Goal: Task Accomplishment & Management: Manage account settings

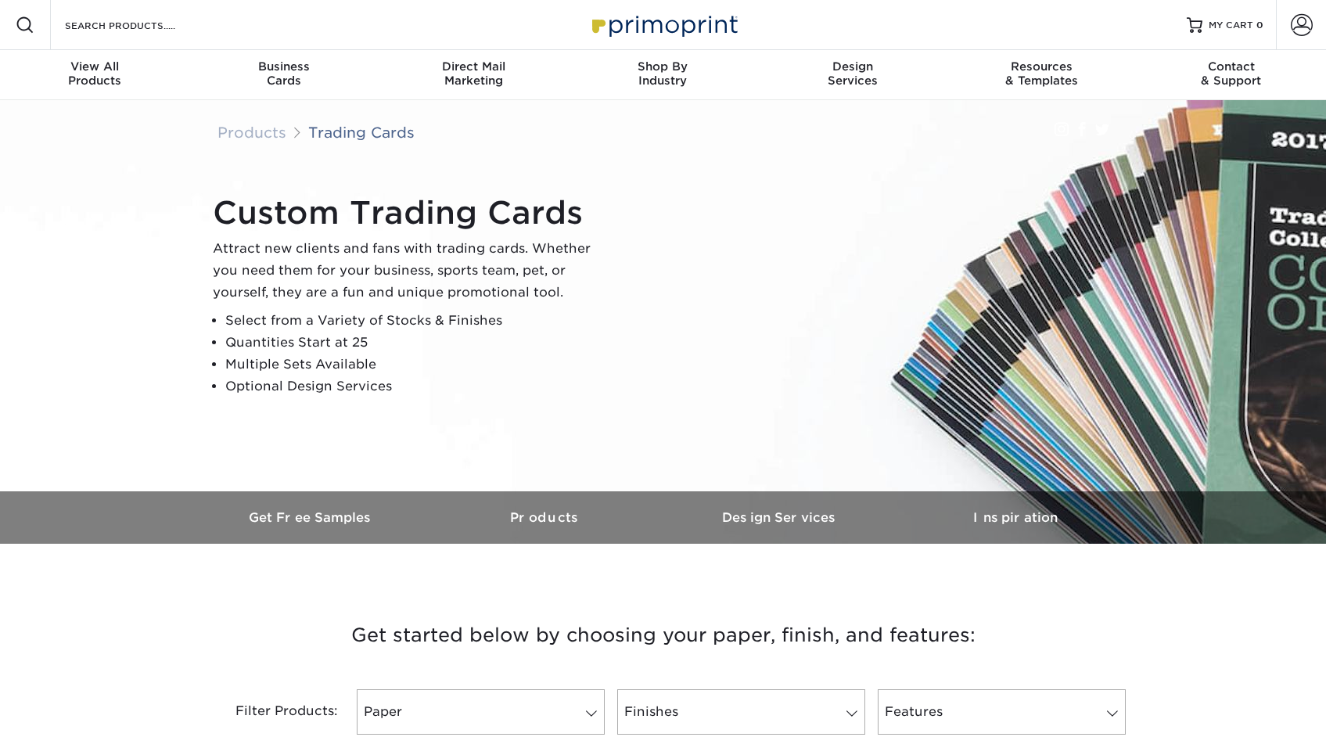
scroll to position [1, 0]
type input "[EMAIL_ADDRESS][DOMAIN_NAME]"
click at [1294, 29] on span at bounding box center [1302, 24] width 22 height 22
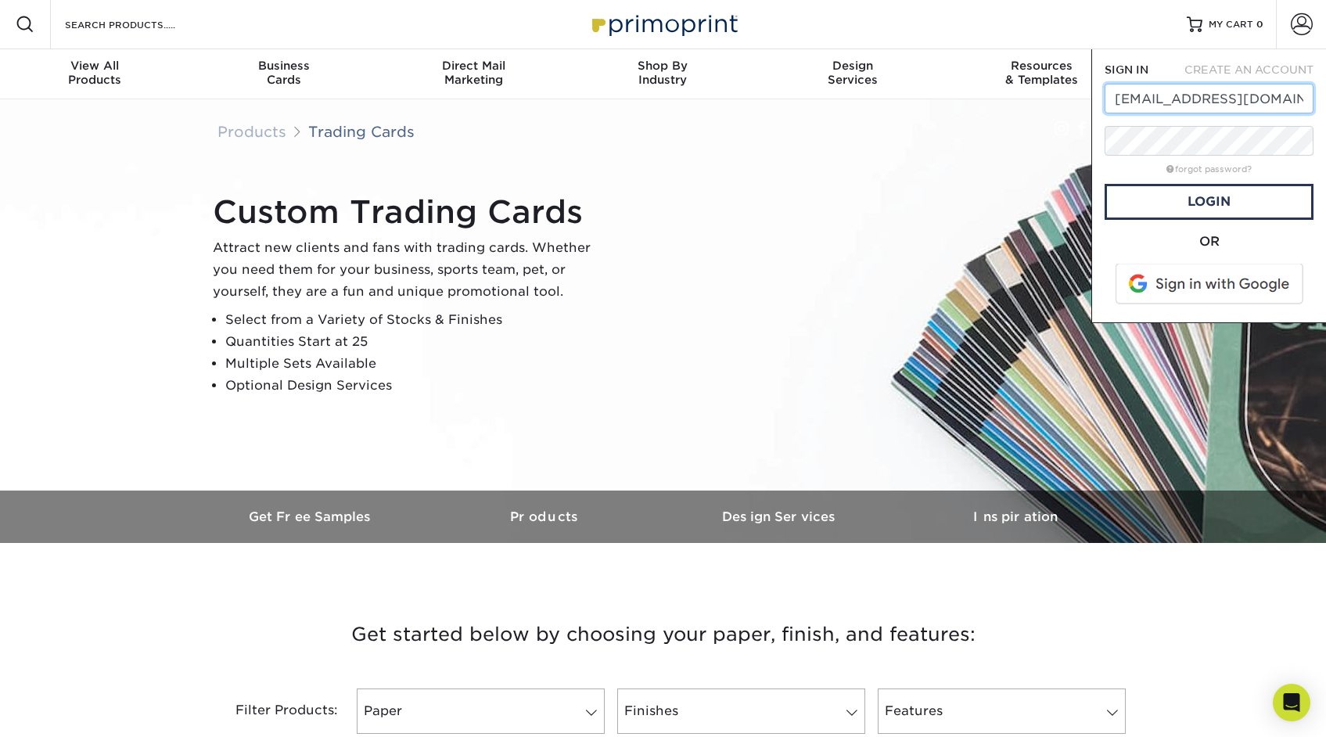
scroll to position [0, 0]
click at [1176, 207] on link "Login" at bounding box center [1208, 203] width 209 height 36
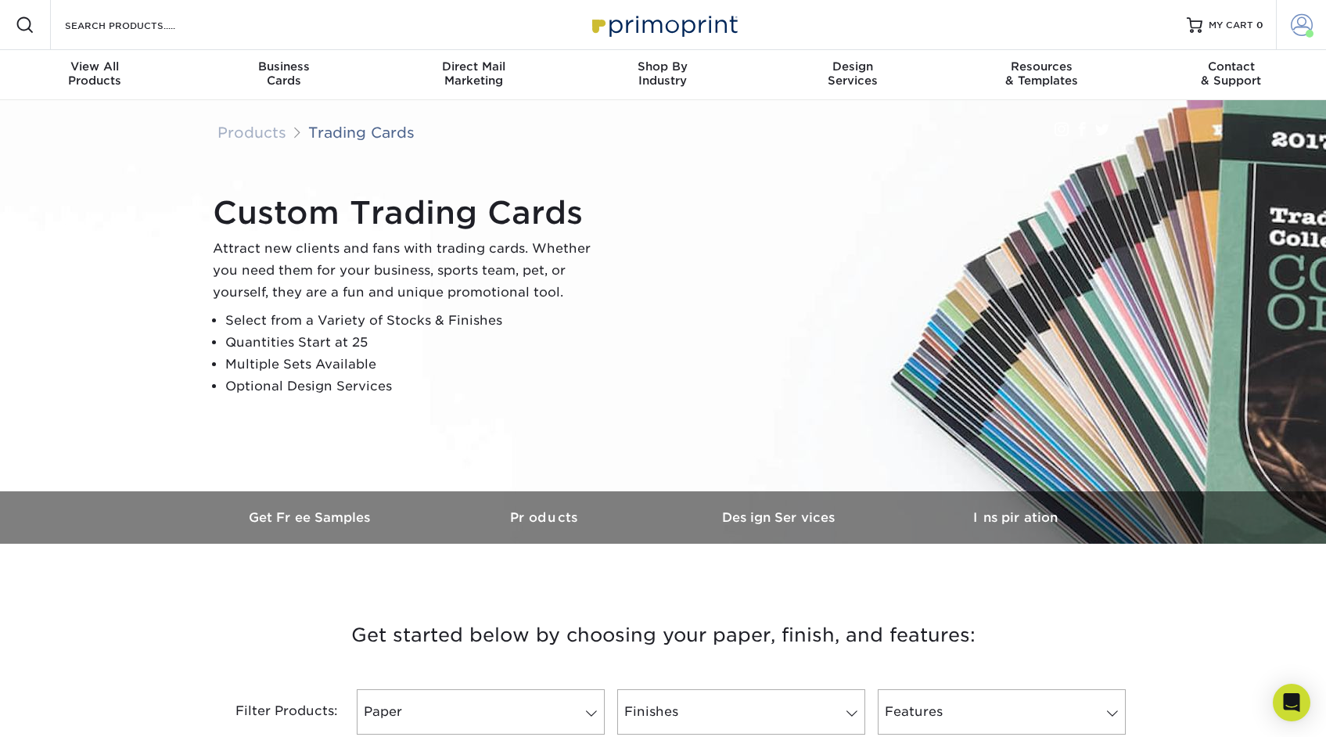
click at [1295, 27] on span at bounding box center [1302, 25] width 22 height 22
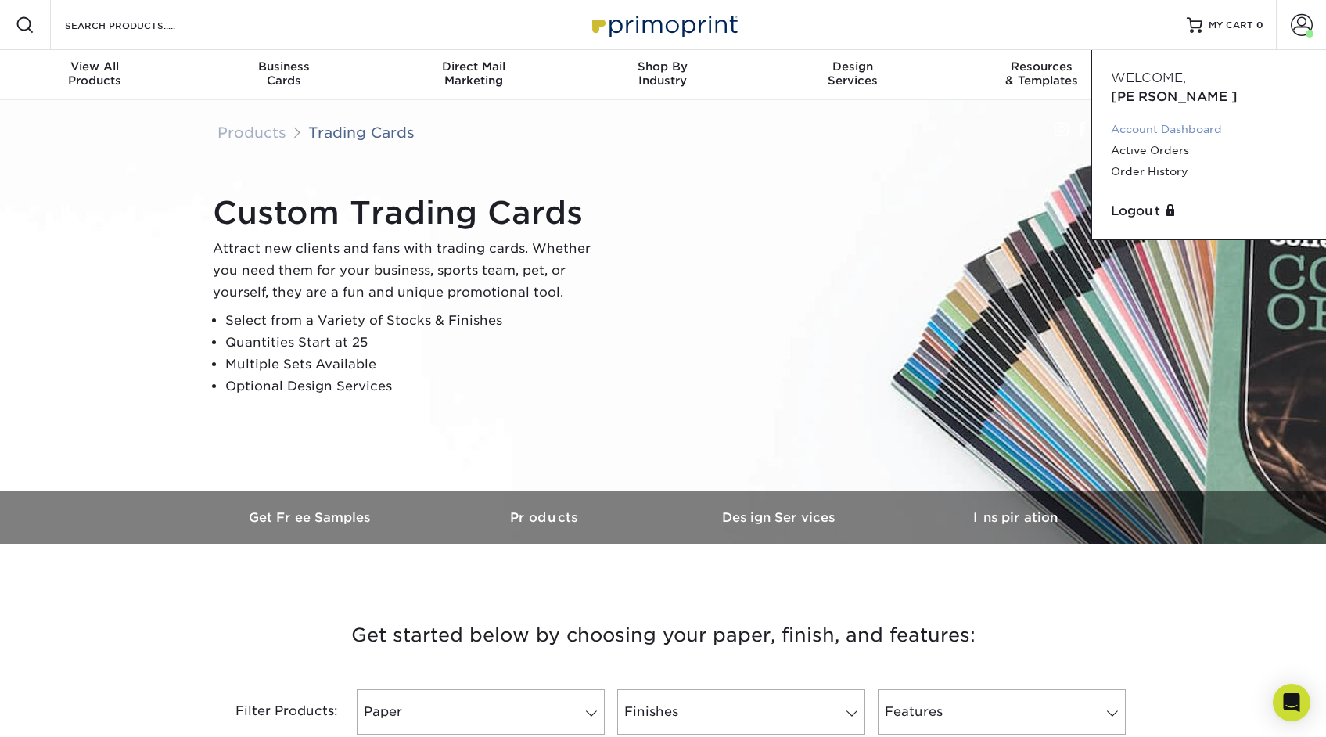
scroll to position [13, 0]
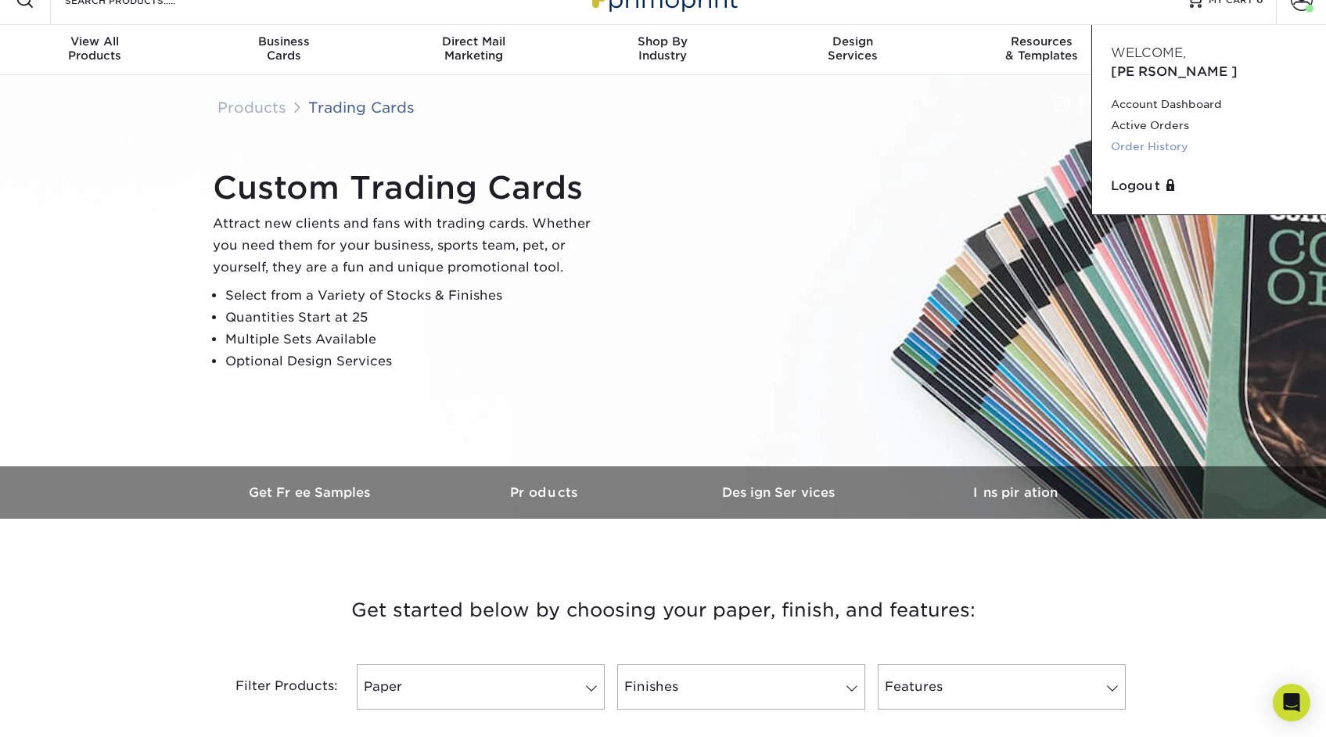
click at [1148, 142] on div "Account Dashboard Active Orders Order History" at bounding box center [1208, 129] width 209 height 83
click at [1147, 137] on link "Order History" at bounding box center [1209, 147] width 196 height 21
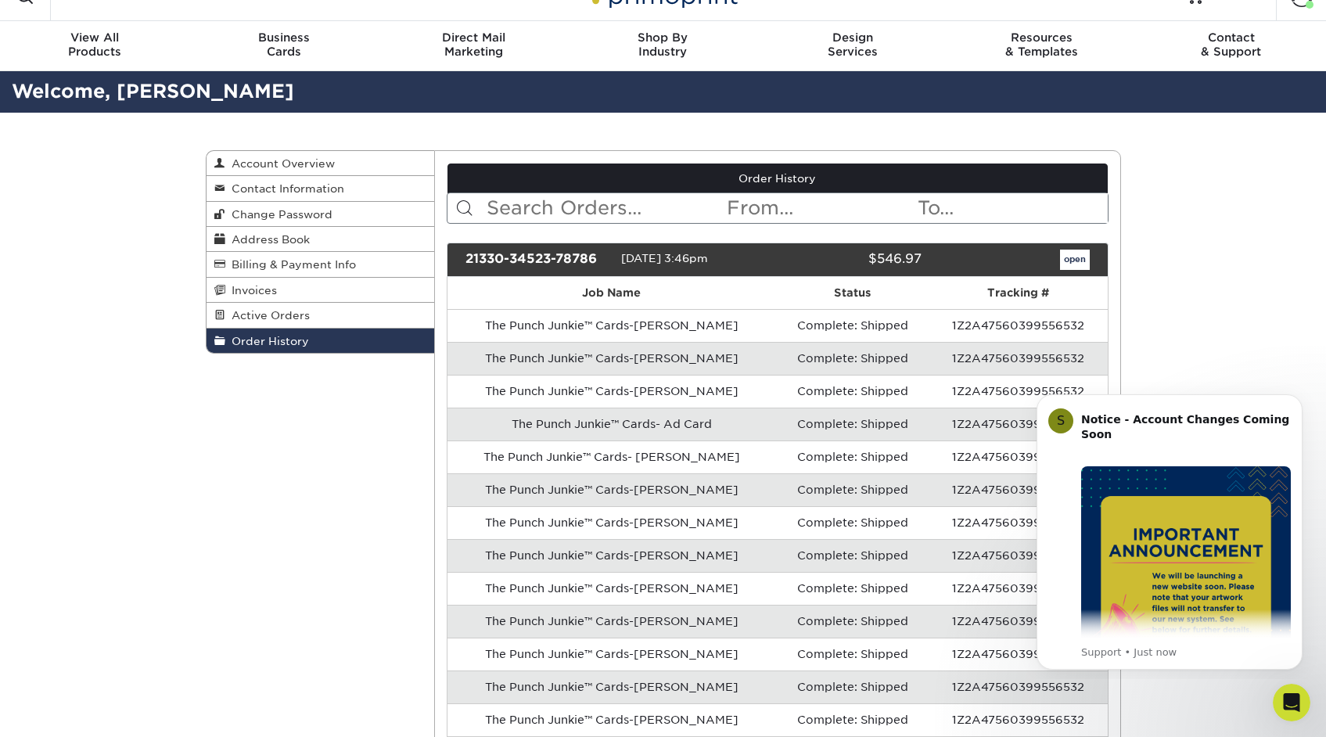
scroll to position [44, 0]
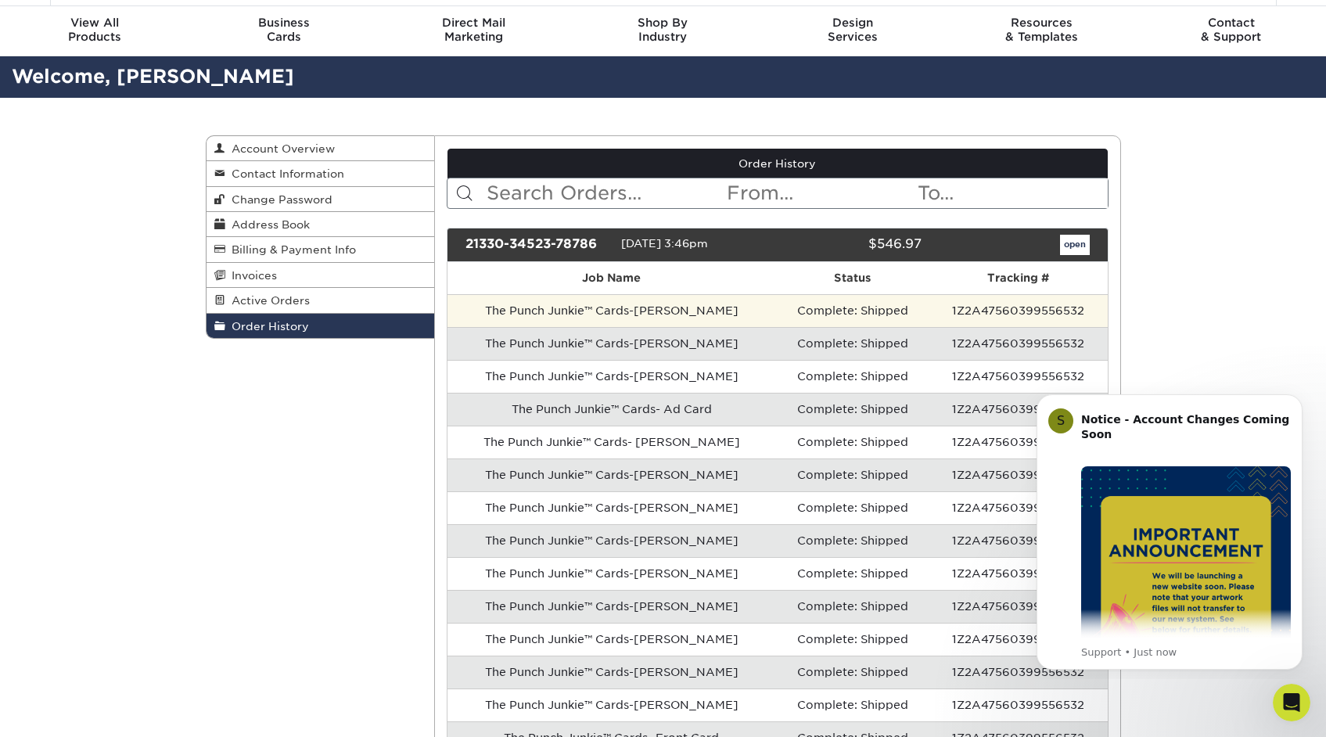
click at [673, 314] on td "The Punch Junkie™ Cards-Terence Crawford" at bounding box center [611, 310] width 329 height 33
click at [659, 314] on td "The Punch Junkie™ Cards-Terence Crawford" at bounding box center [611, 310] width 329 height 33
drag, startPoint x: 537, startPoint y: 307, endPoint x: 628, endPoint y: 315, distance: 91.9
click at [537, 307] on td "The Punch Junkie™ Cards-[PERSON_NAME]" at bounding box center [611, 310] width 329 height 33
click at [902, 321] on td "Complete: Shipped" at bounding box center [852, 310] width 153 height 33
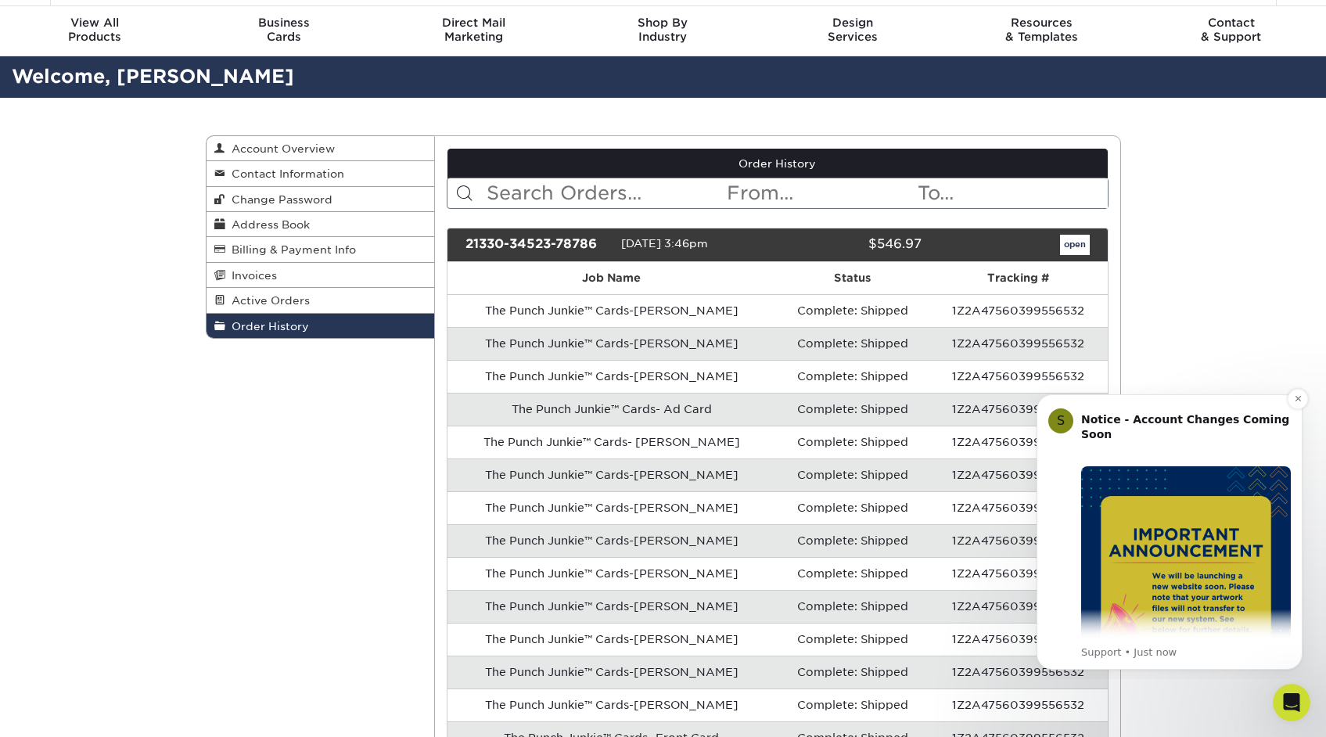
scroll to position [43, 0]
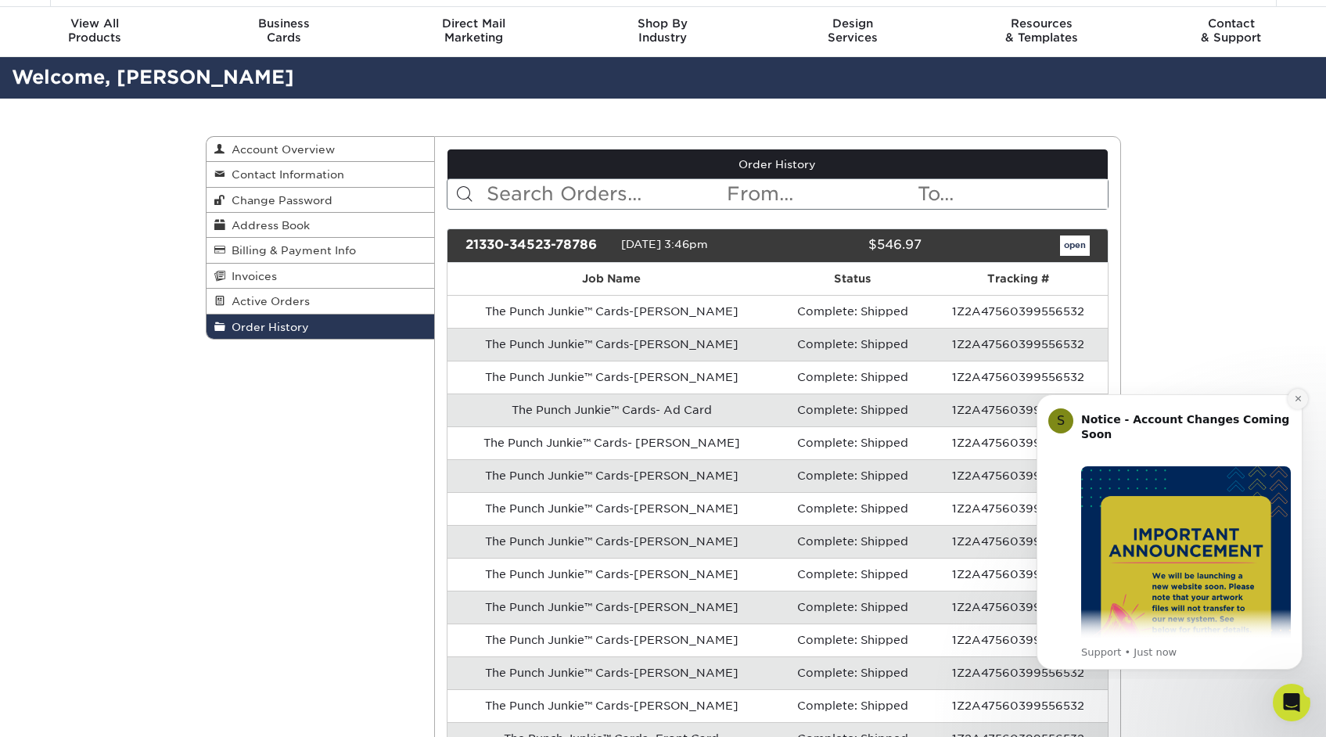
click at [1291, 400] on button "Dismiss notification" at bounding box center [1297, 399] width 20 height 20
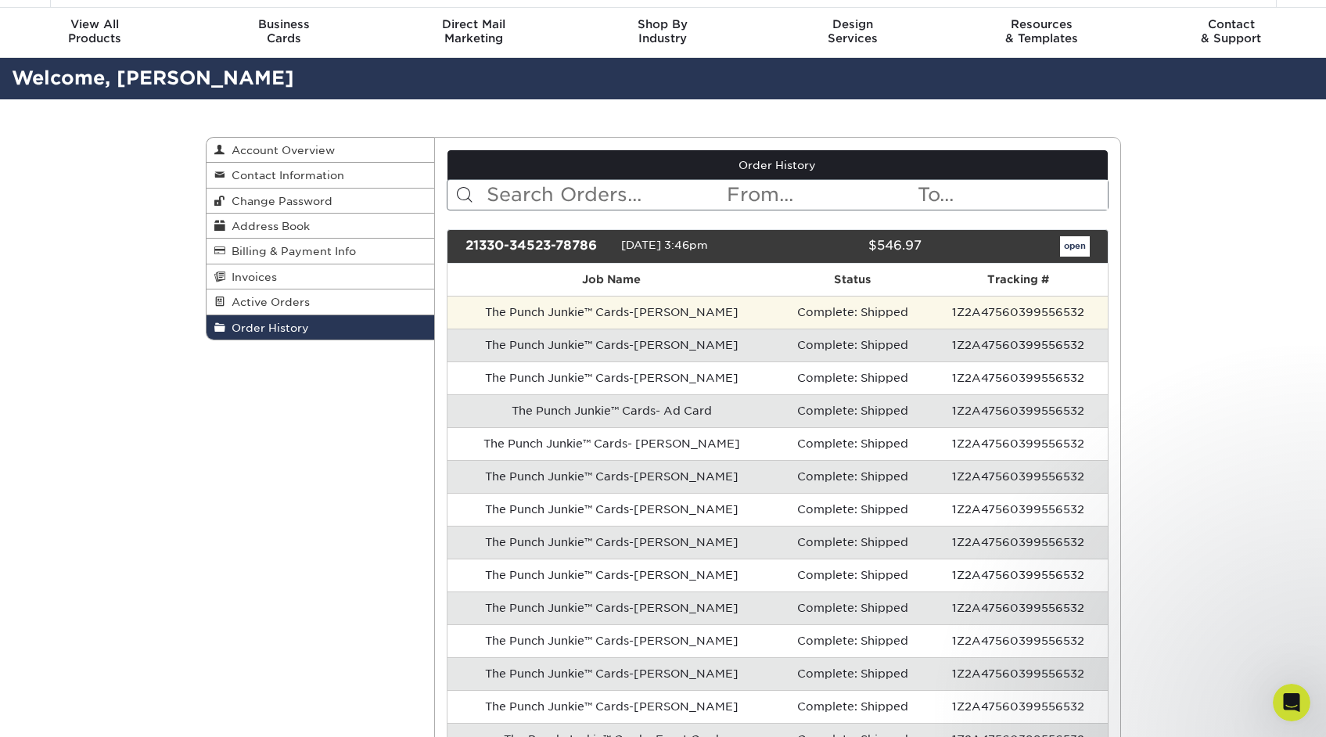
click at [718, 308] on td "The Punch Junkie™ Cards-Terence Crawford" at bounding box center [611, 312] width 329 height 33
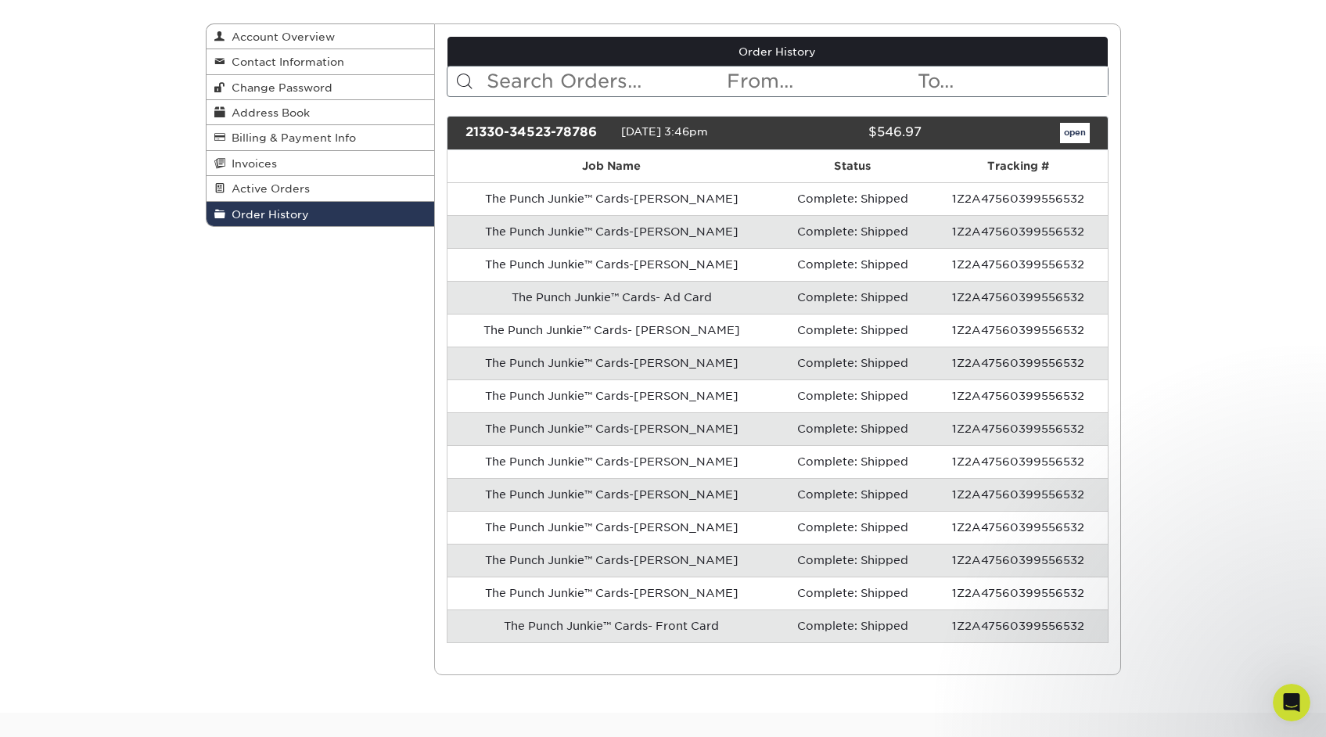
scroll to position [0, 0]
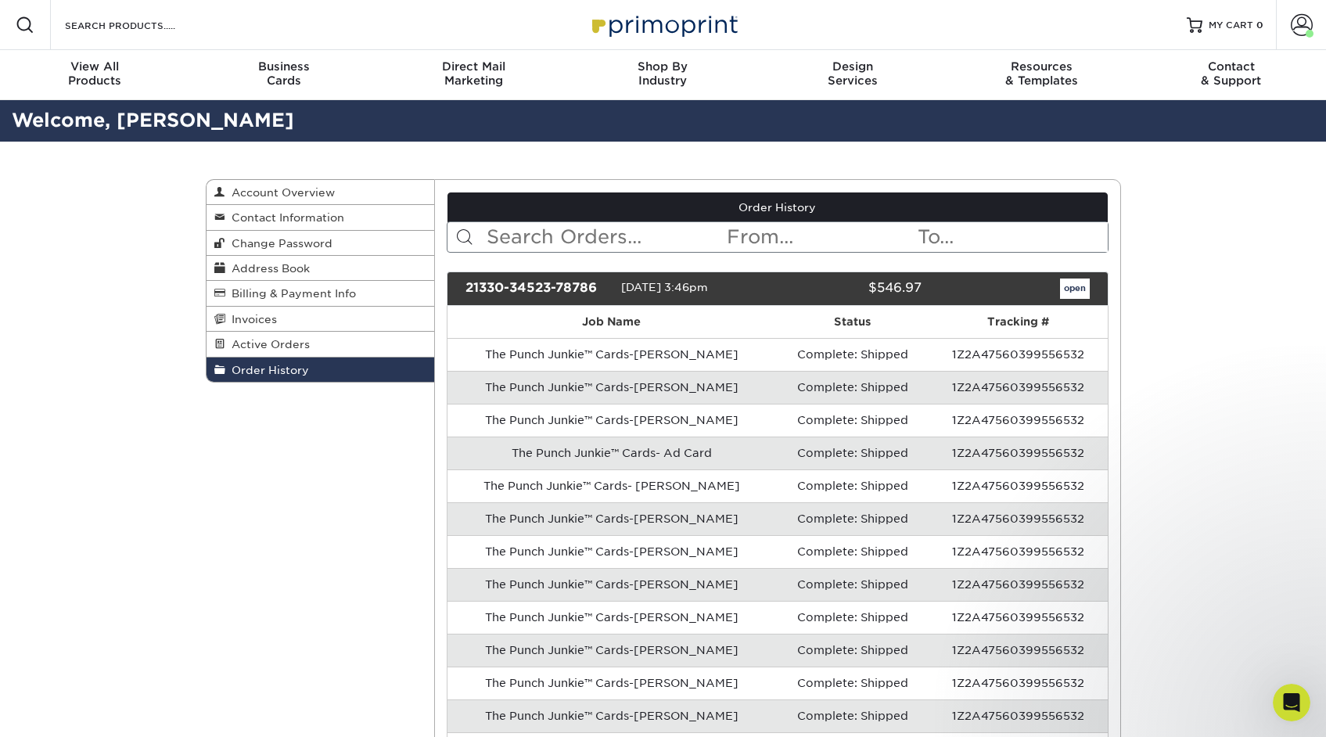
drag, startPoint x: 528, startPoint y: 281, endPoint x: 842, endPoint y: 296, distance: 314.1
click at [528, 281] on div "21330-34523-78786" at bounding box center [537, 288] width 167 height 20
click at [1075, 289] on link "open" at bounding box center [1075, 288] width 30 height 20
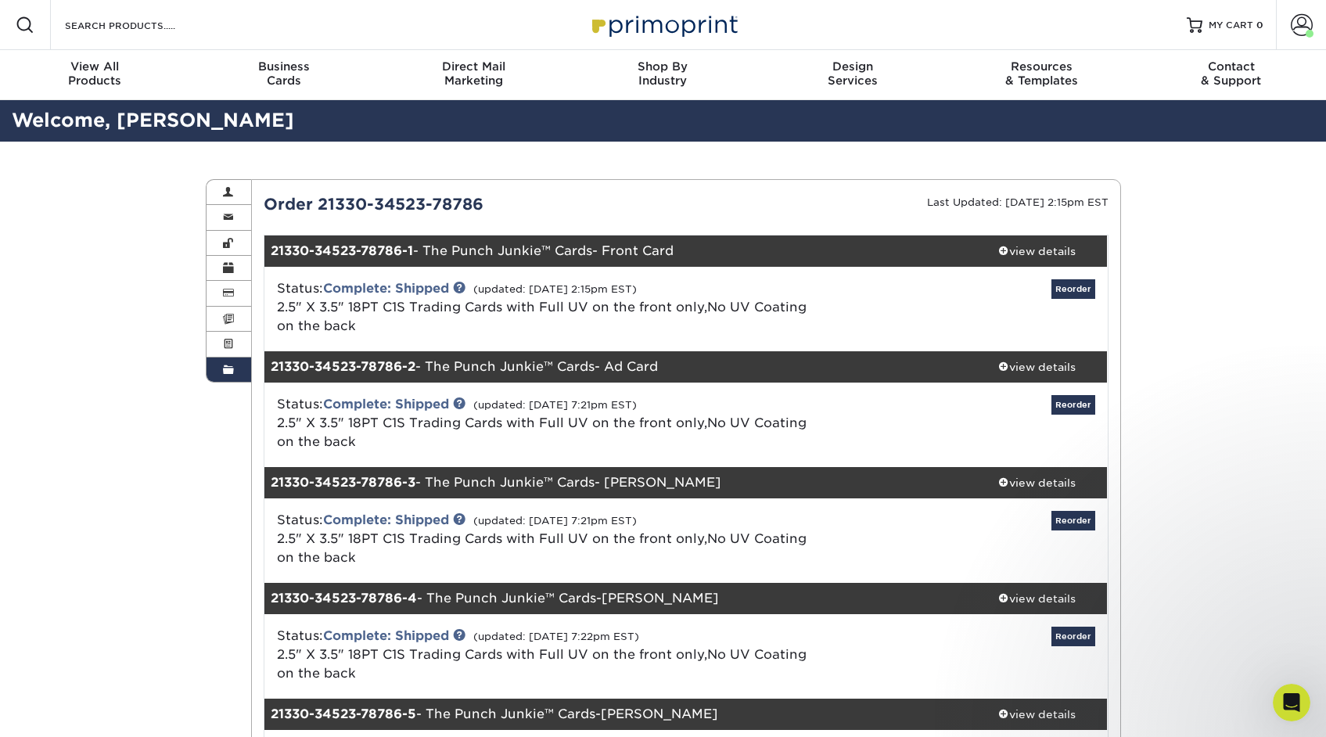
scroll to position [5, 0]
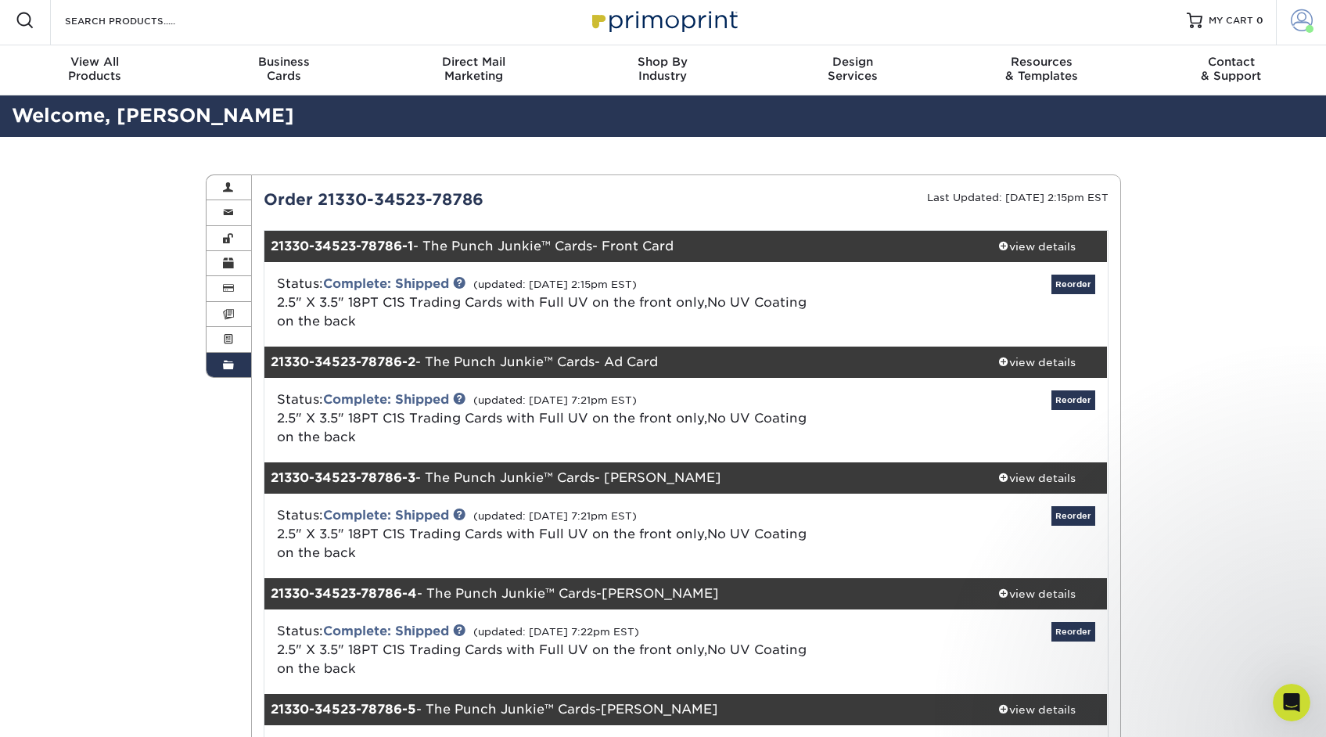
click at [1301, 24] on span at bounding box center [1302, 20] width 22 height 22
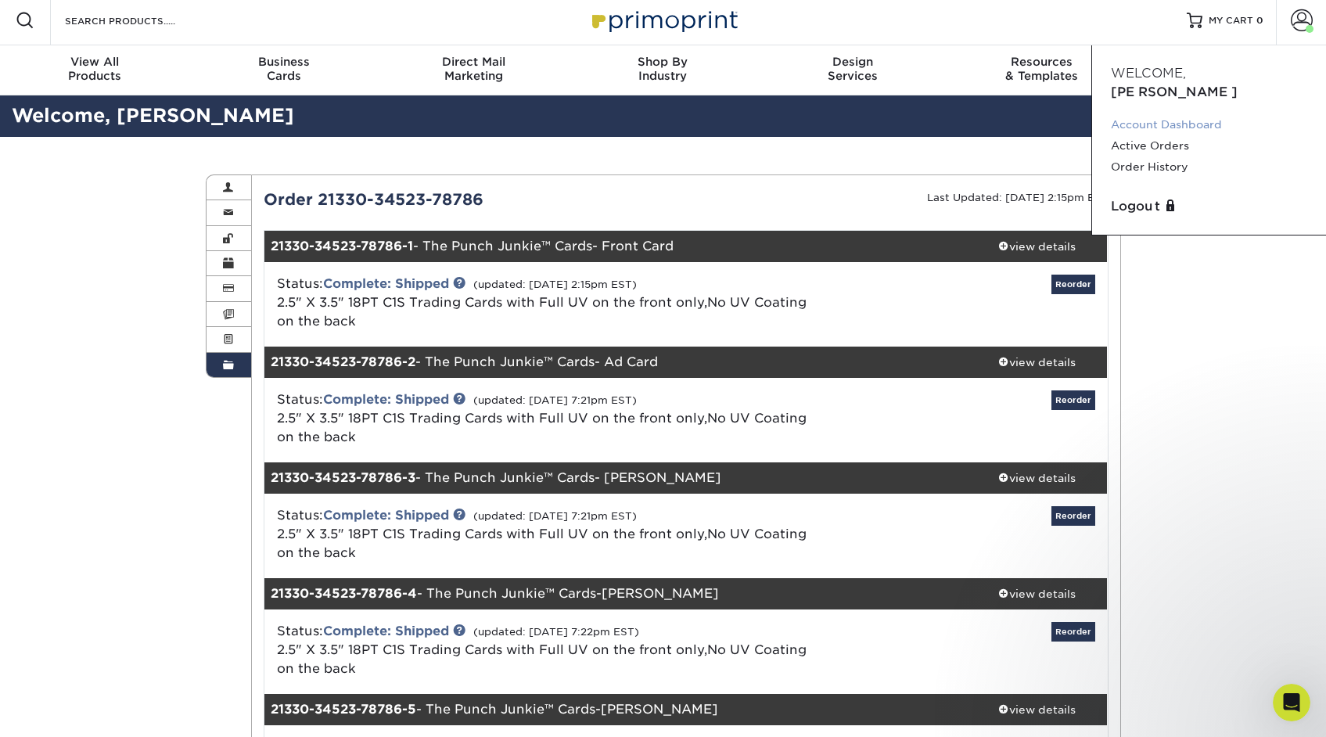
click at [1176, 114] on link "Account Dashboard" at bounding box center [1209, 124] width 196 height 21
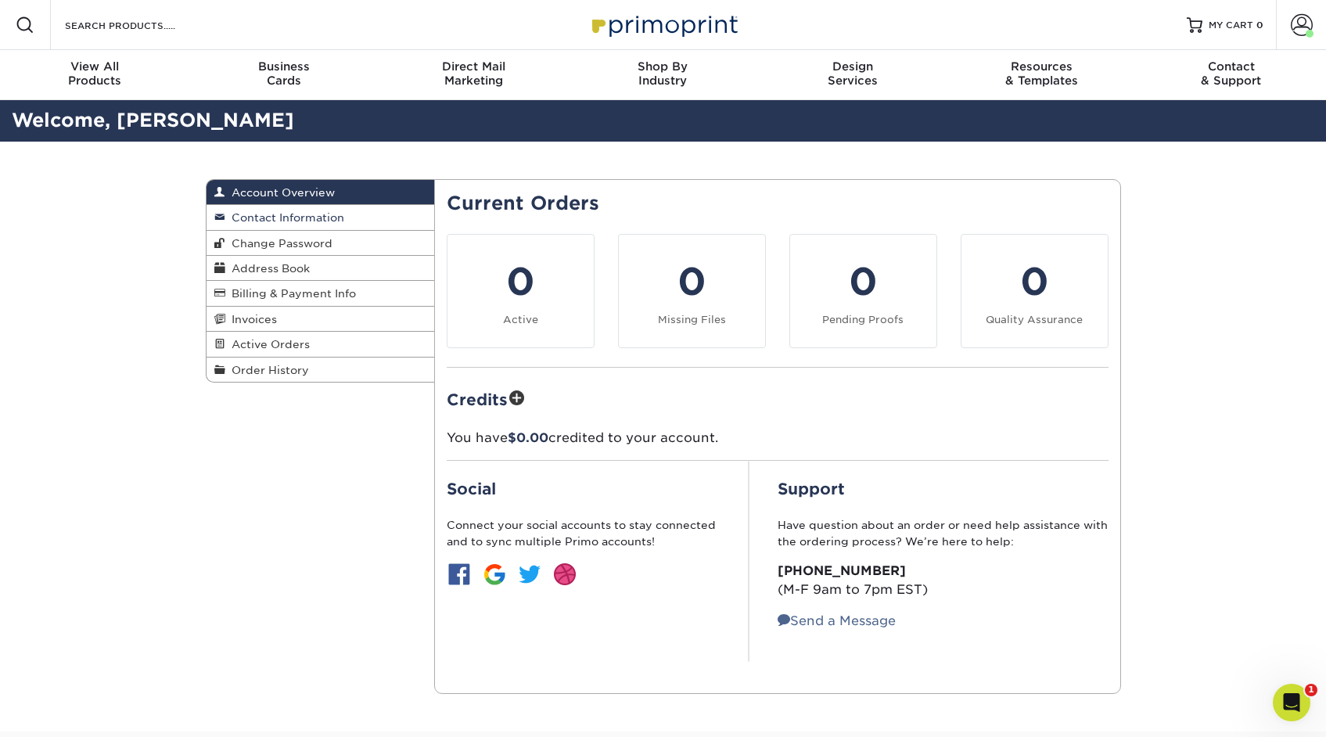
click at [331, 220] on span "Contact Information" at bounding box center [284, 217] width 119 height 13
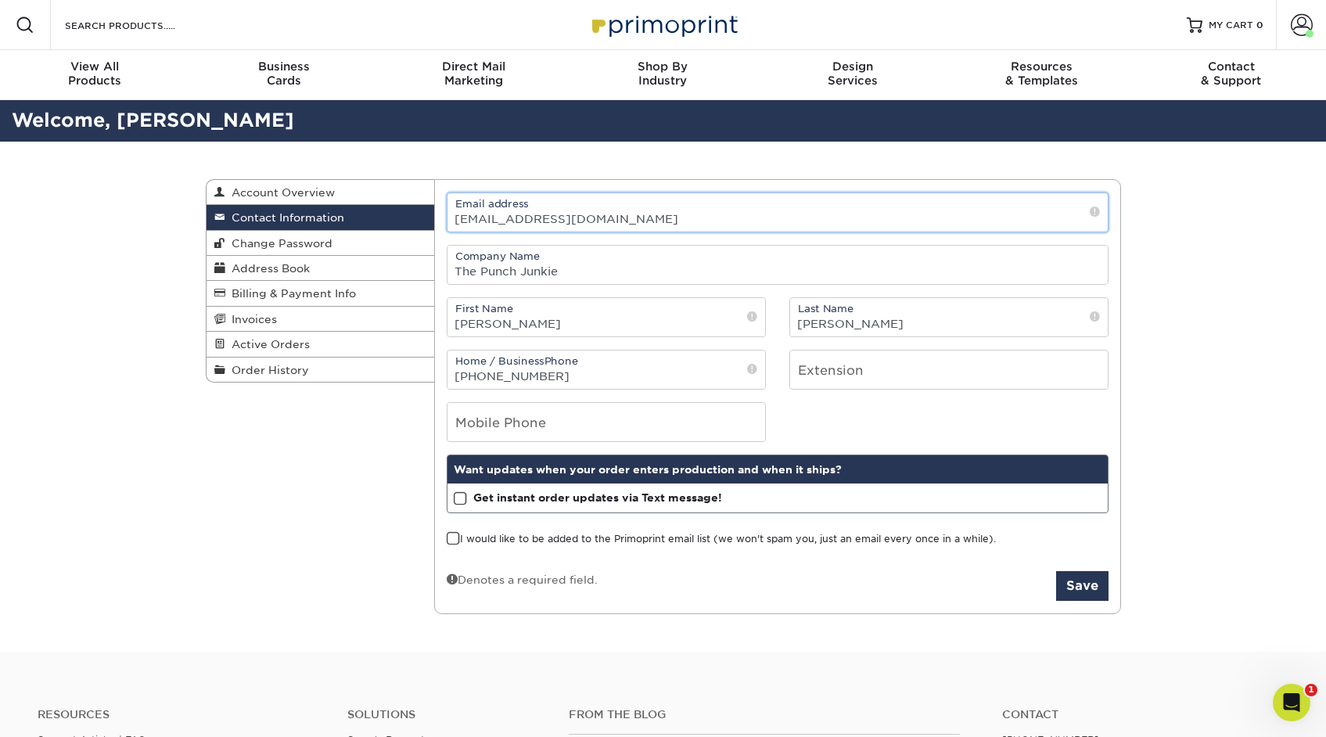
click at [616, 224] on input "[EMAIL_ADDRESS][DOMAIN_NAME]" at bounding box center [777, 212] width 660 height 38
type input "contact@punchjunkie.com"
click at [566, 275] on input "The Punch Junkie" at bounding box center [777, 265] width 660 height 38
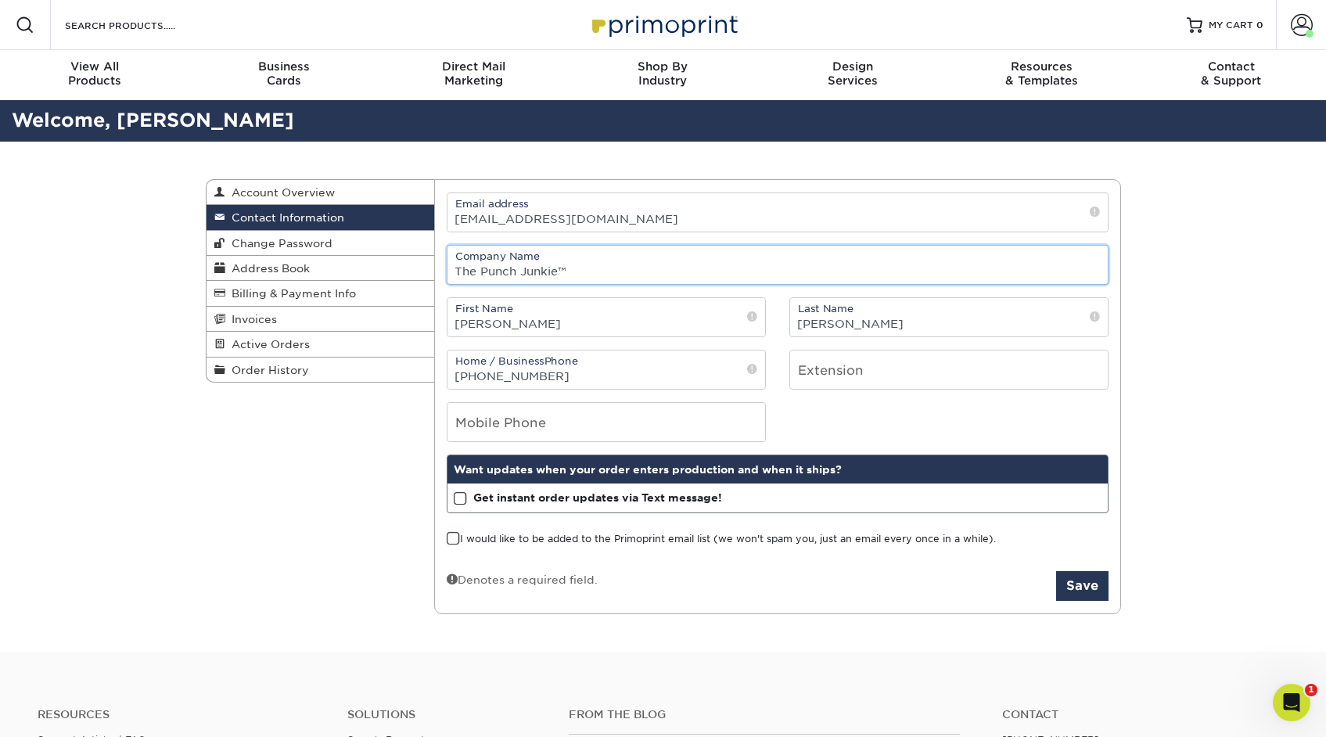
type input "The Punch Junkie™"
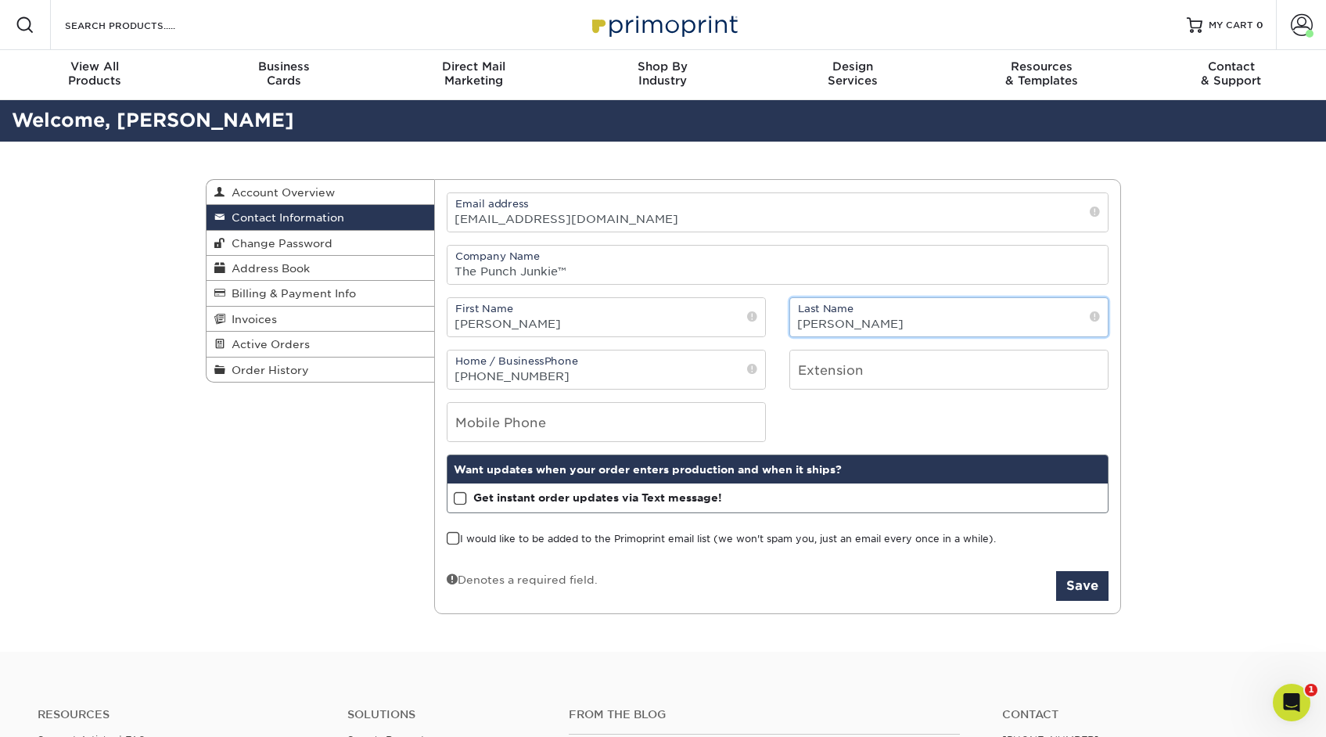
click at [876, 321] on input "Robinson" at bounding box center [949, 317] width 318 height 38
type input "Robinson Jr"
click at [458, 495] on span at bounding box center [460, 498] width 13 height 15
click at [0, 0] on input "Get instant order updates via Text message!" at bounding box center [0, 0] width 0 height 0
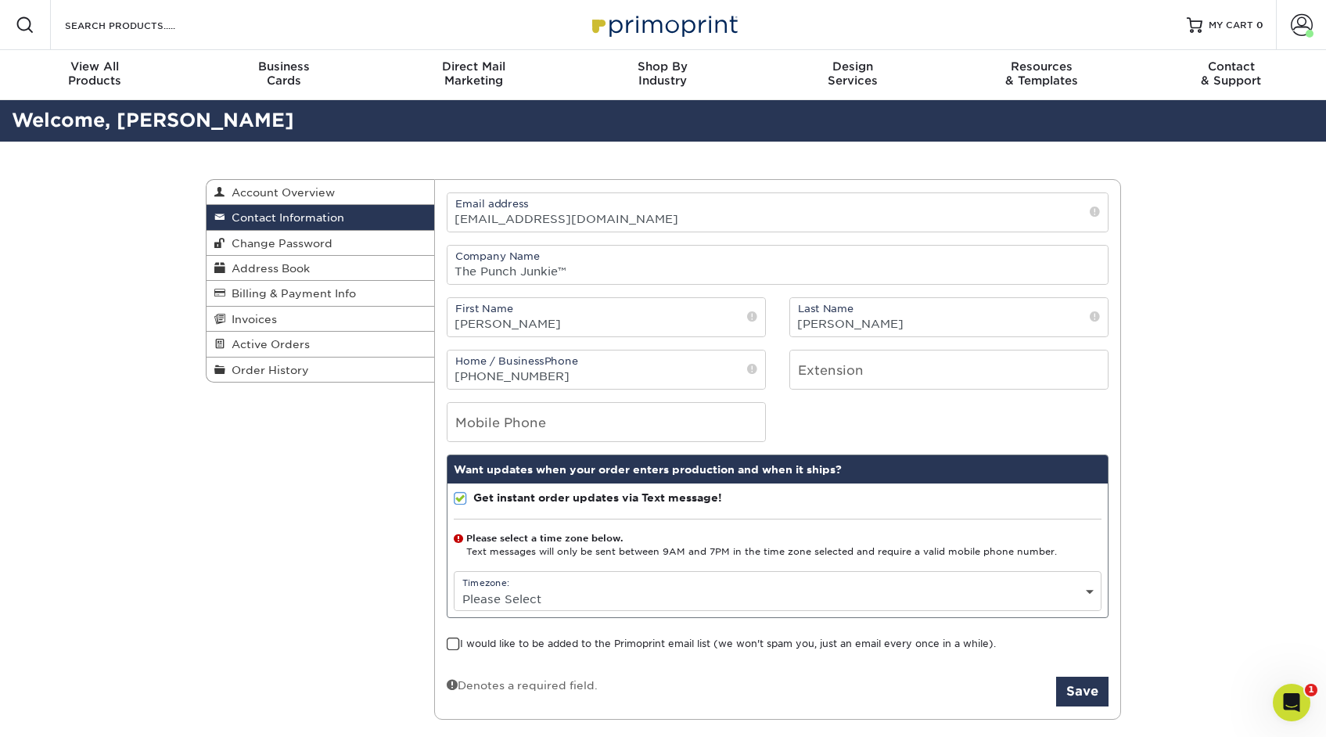
click at [679, 587] on div "Timezone: Please Select (GMT -12:00) Eniwetok, Kwajalein (GMT -11:00) Midway Is…" at bounding box center [778, 591] width 648 height 40
click at [1091, 592] on select "Please Select (GMT -12:00) Eniwetok, Kwajalein (GMT -11:00) Midway Island, Samo…" at bounding box center [777, 598] width 646 height 23
click at [454, 587] on select "Please Select (GMT -12:00) Eniwetok, Kwajalein (GMT -11:00) Midway Island, Samo…" at bounding box center [777, 598] width 646 height 23
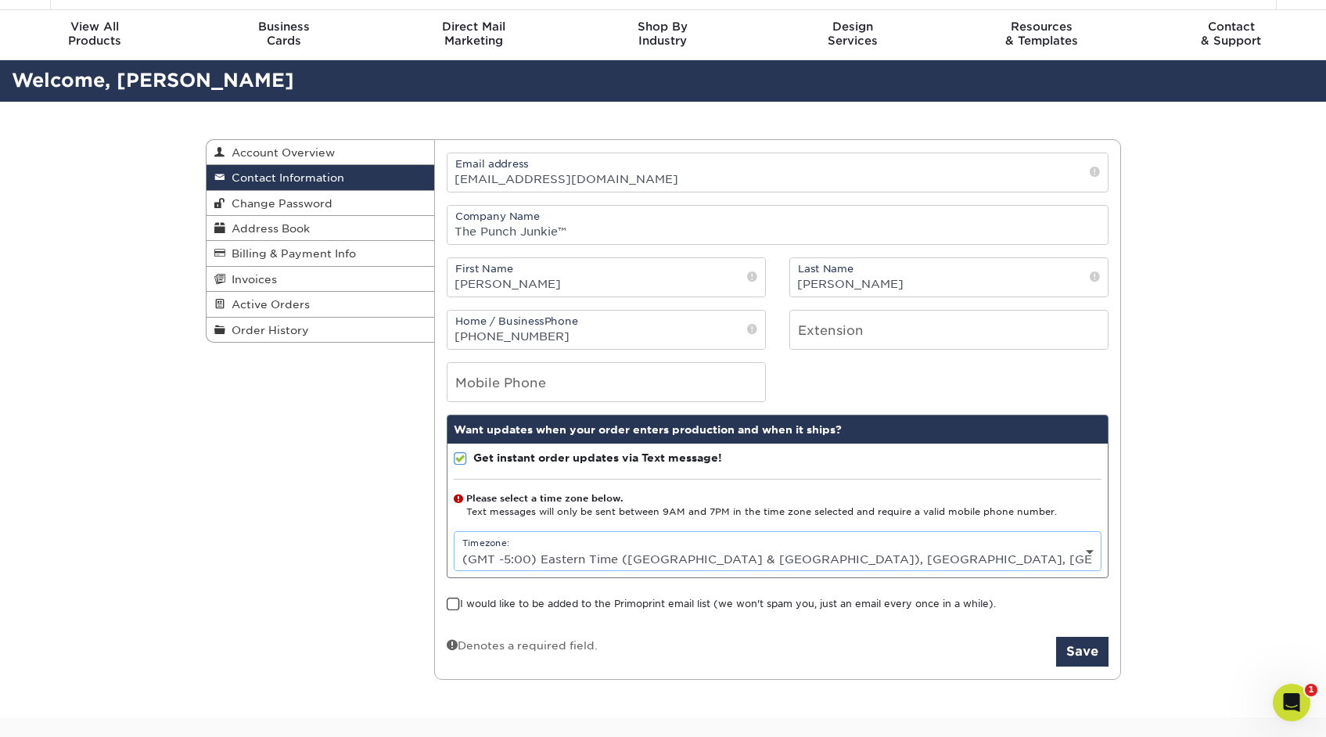
scroll to position [52, 0]
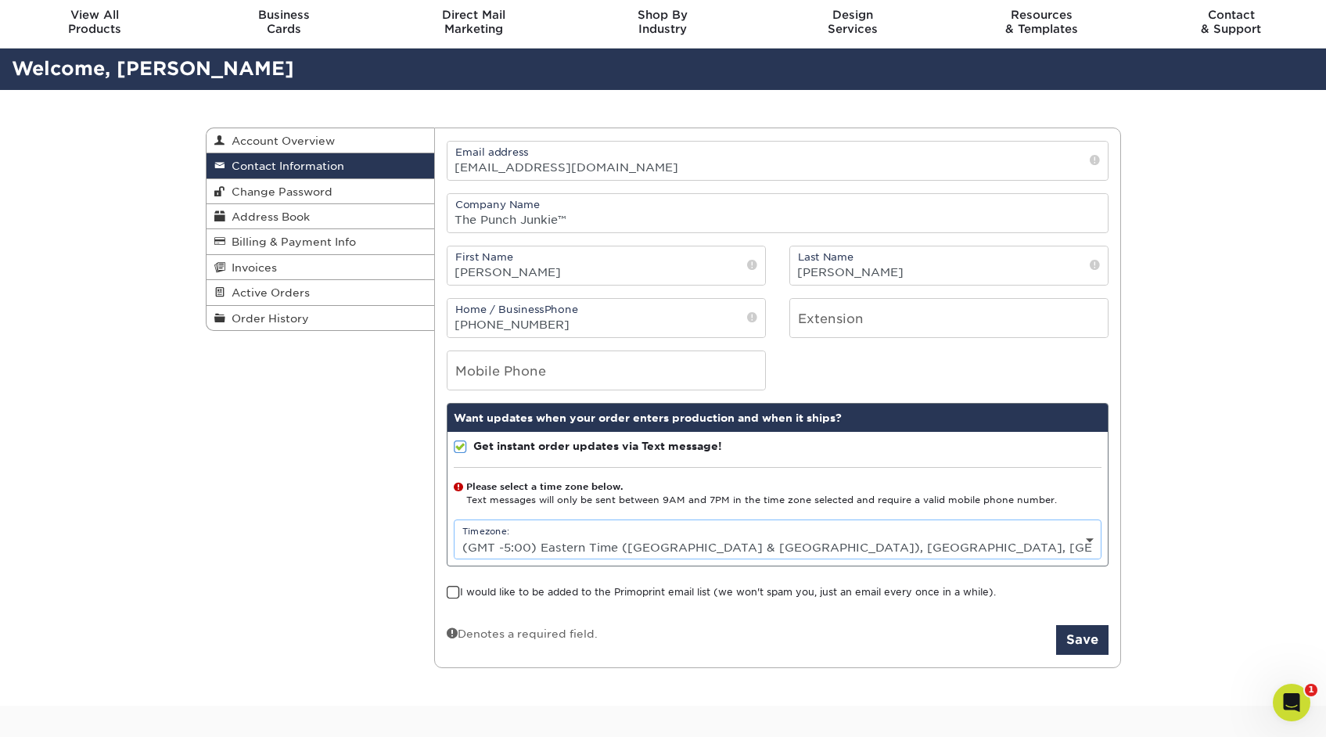
click at [451, 592] on span at bounding box center [453, 592] width 13 height 15
click at [0, 0] on input "I would like to be added to the Primoprint email list (we won't spam you, just …" at bounding box center [0, 0] width 0 height 0
click at [1075, 640] on button "Save" at bounding box center [1082, 640] width 52 height 30
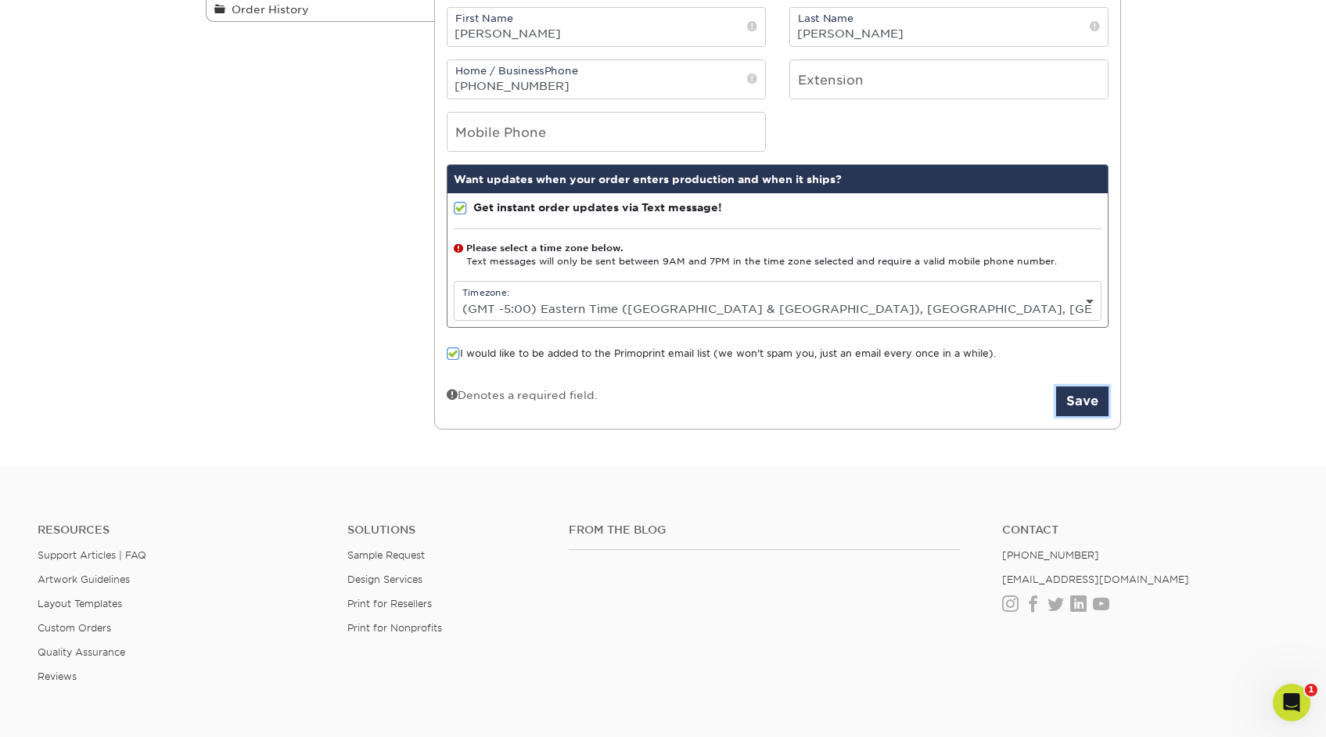
scroll to position [253, 0]
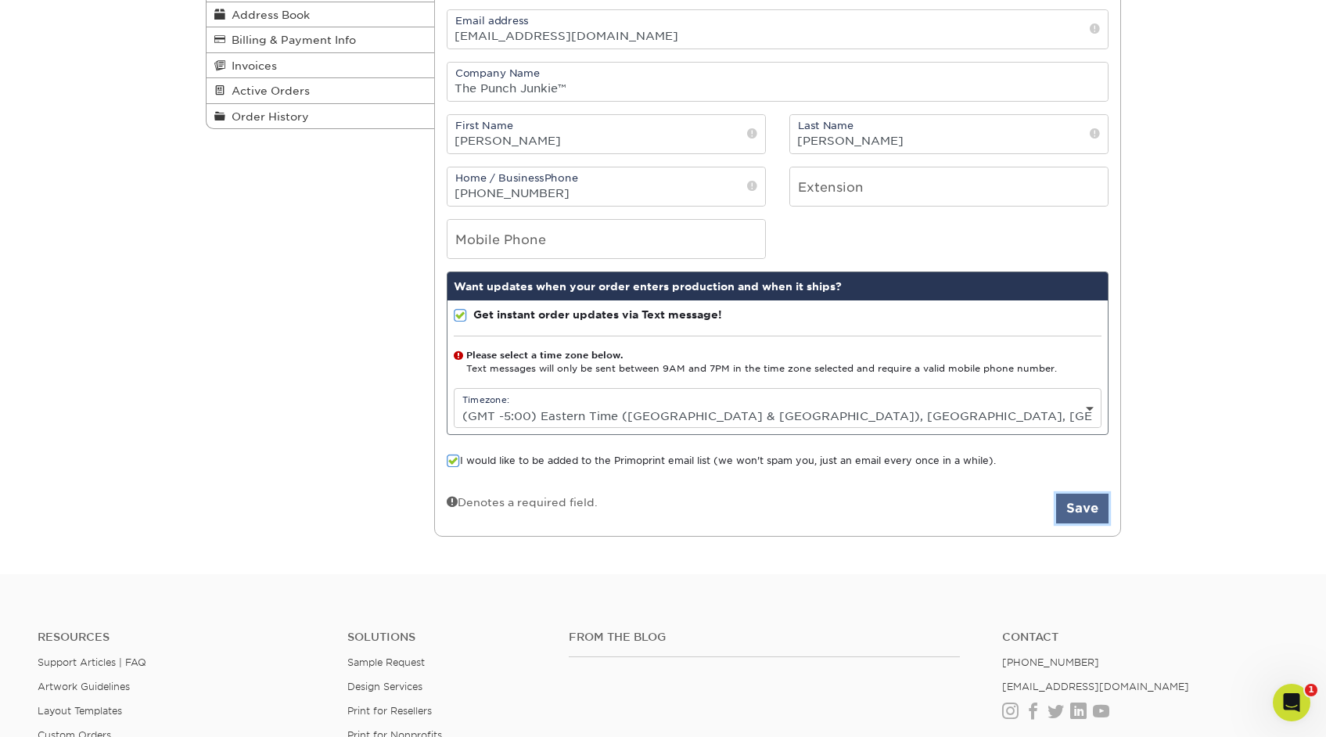
click at [1080, 508] on button "Save" at bounding box center [1082, 509] width 52 height 30
click at [1078, 508] on button "Save" at bounding box center [1082, 508] width 52 height 30
click at [1092, 415] on select "Please Select (GMT -12:00) Eniwetok, Kwajalein (GMT -11:00) Midway Island, Samo…" at bounding box center [777, 415] width 646 height 23
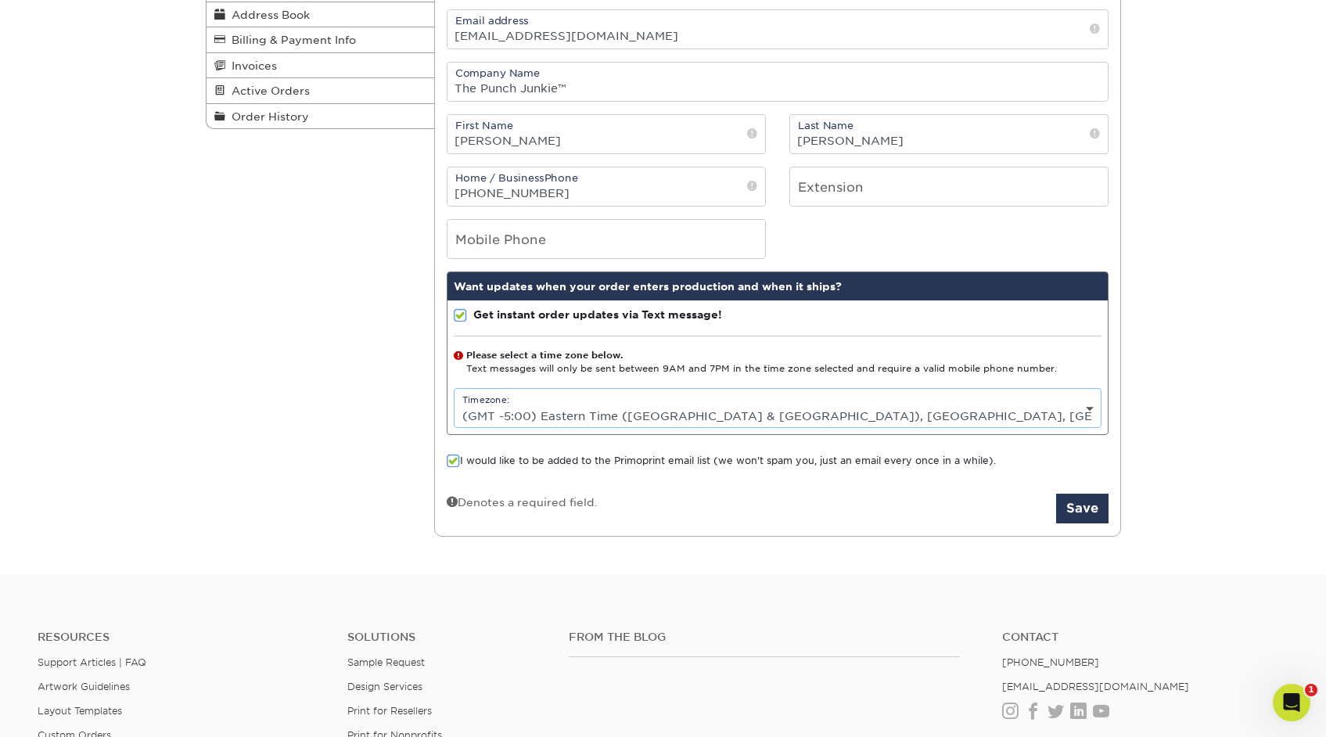
click at [454, 404] on select "Please Select (GMT -12:00) Eniwetok, Kwajalein (GMT -11:00) Midway Island, Samo…" at bounding box center [777, 415] width 646 height 23
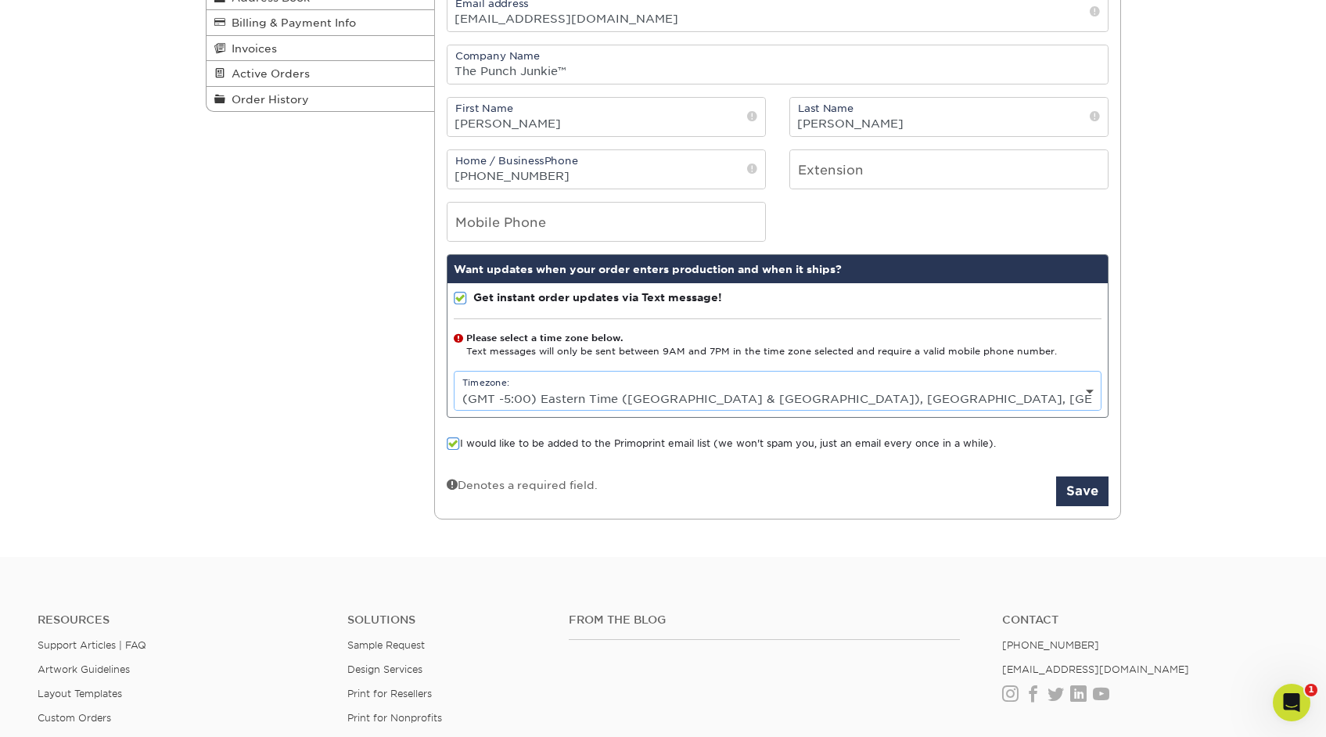
scroll to position [300, 0]
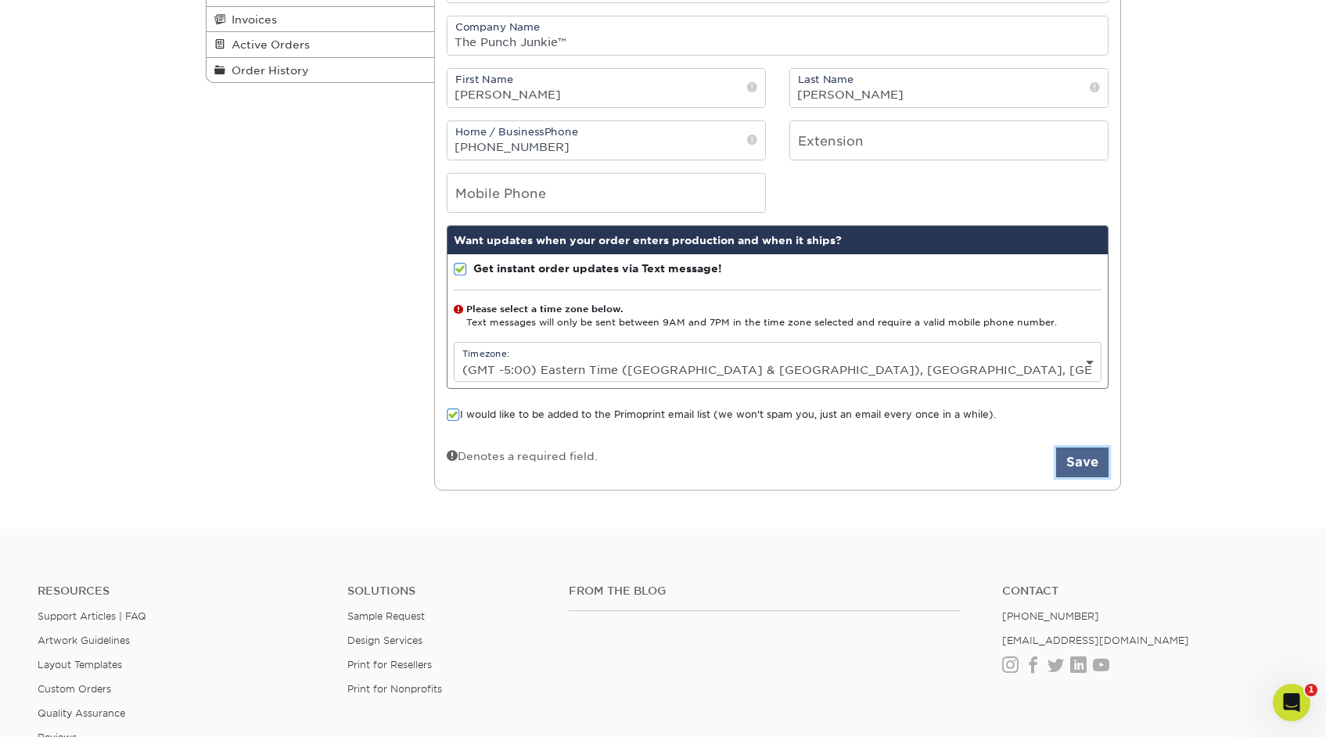
click at [1092, 467] on button "Save" at bounding box center [1082, 462] width 52 height 30
click at [1092, 466] on button "Save" at bounding box center [1082, 462] width 52 height 30
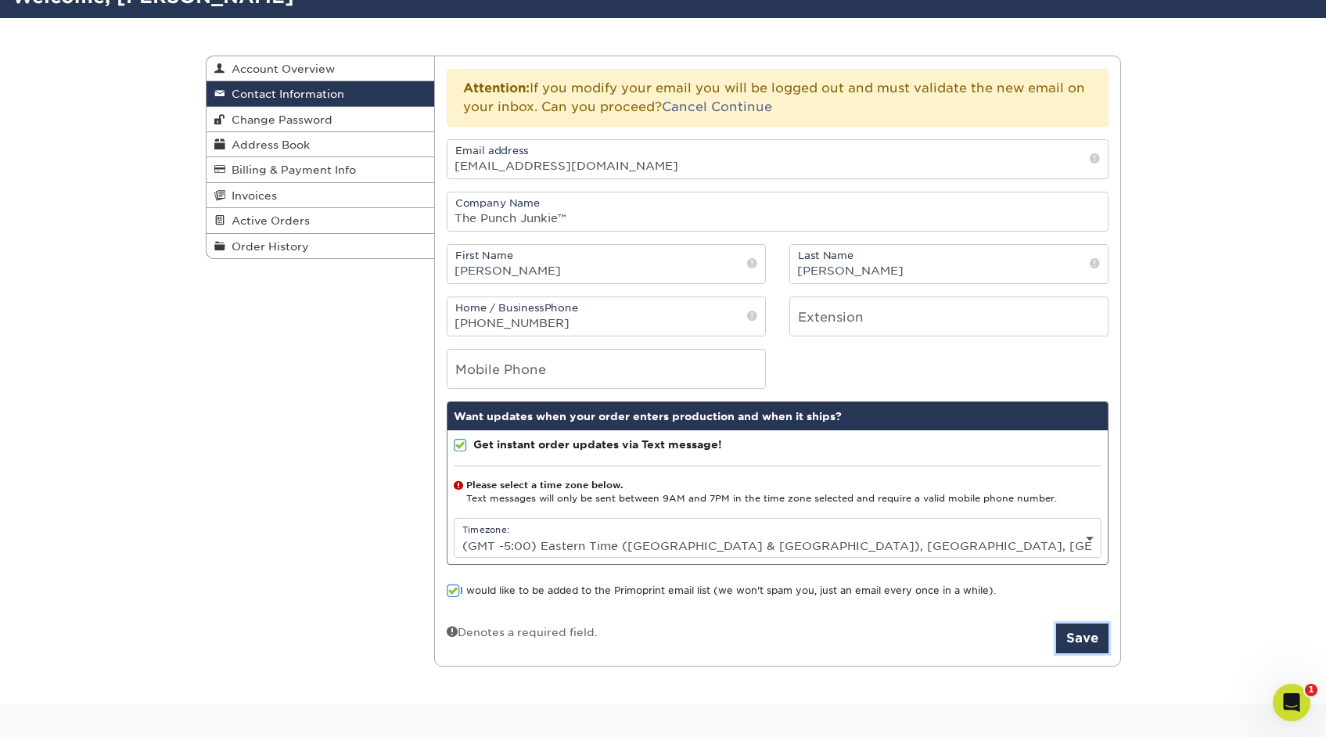
scroll to position [122, 0]
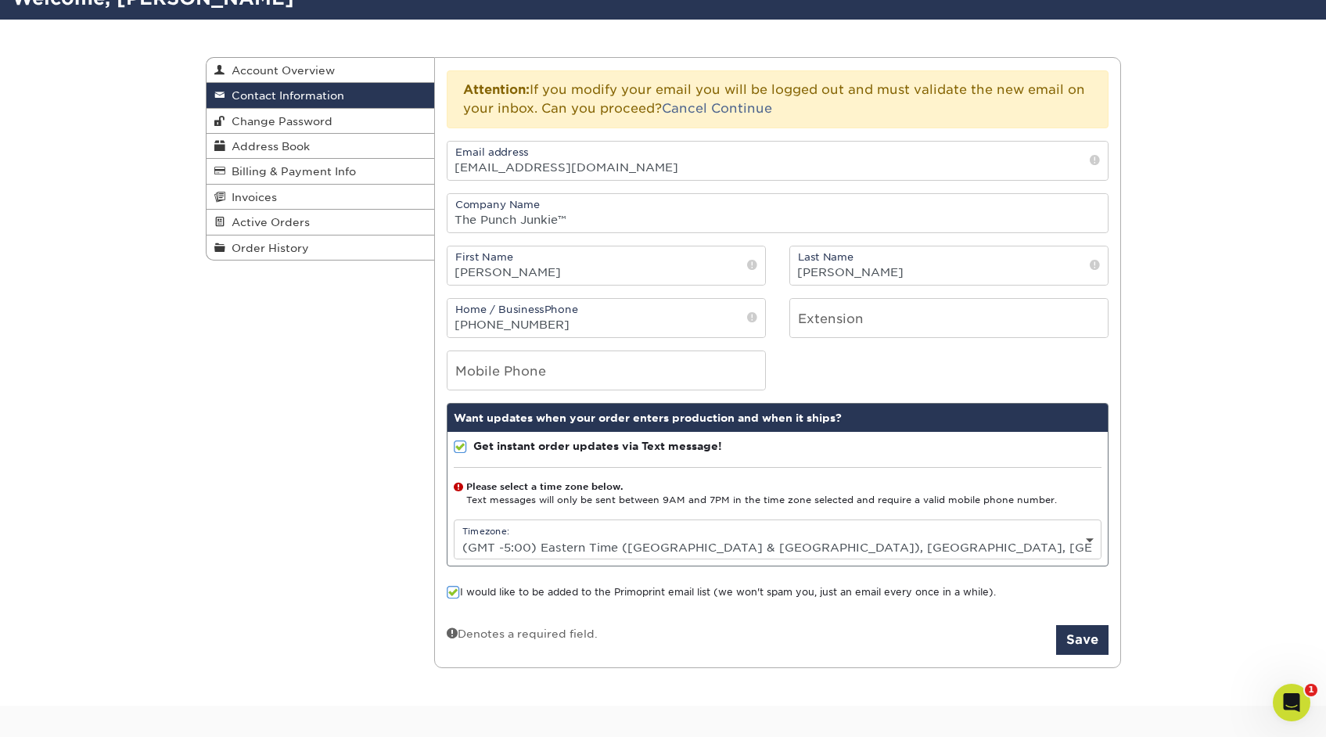
click at [1090, 541] on select "Please Select (GMT -12:00) Eniwetok, Kwajalein (GMT -11:00) Midway Island, Samo…" at bounding box center [777, 547] width 646 height 23
click at [454, 536] on select "Please Select (GMT -12:00) Eniwetok, Kwajalein (GMT -11:00) Midway Island, Samo…" at bounding box center [777, 547] width 646 height 23
click at [699, 548] on select "Please Select (GMT -12:00) Eniwetok, Kwajalein (GMT -11:00) Midway Island, Samo…" at bounding box center [777, 547] width 646 height 23
select select "-5.0"
click at [454, 536] on select "Please Select (GMT -12:00) Eniwetok, Kwajalein (GMT -11:00) Midway Island, Samo…" at bounding box center [777, 547] width 646 height 23
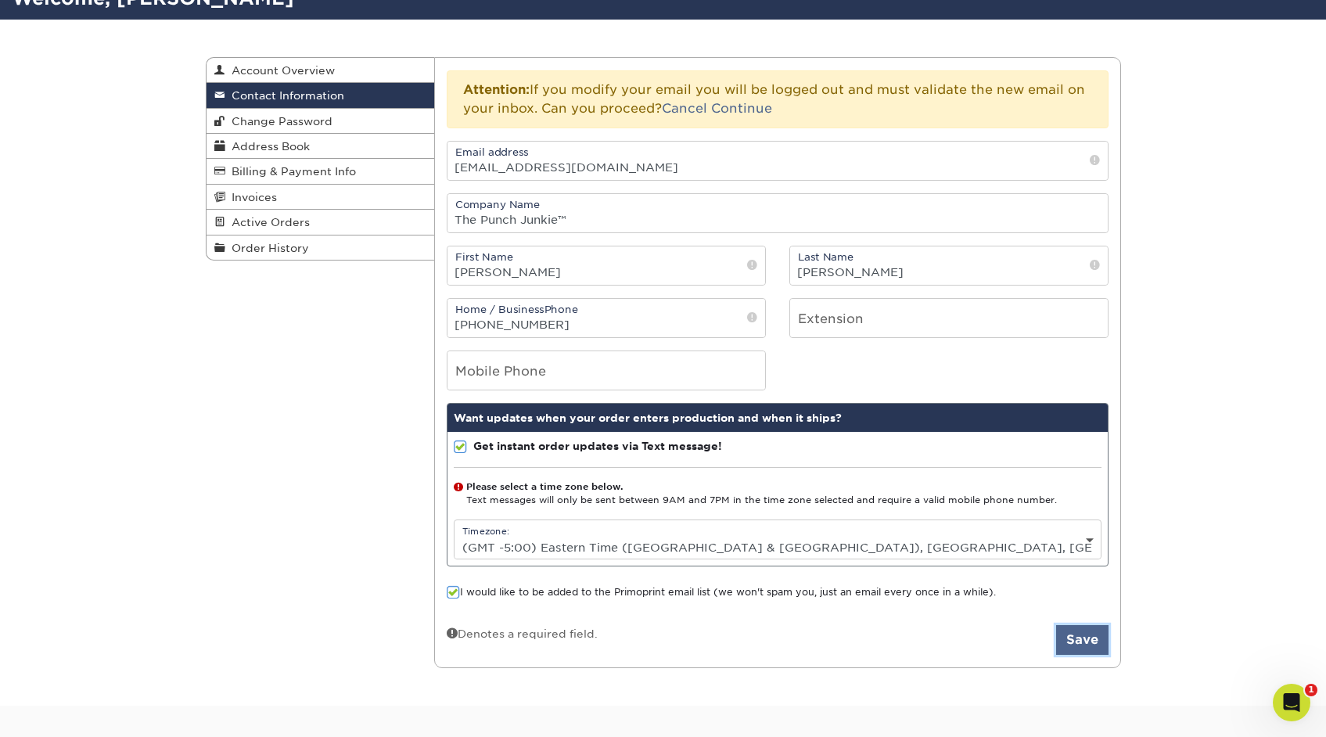
click at [1091, 641] on button "Save" at bounding box center [1082, 640] width 52 height 30
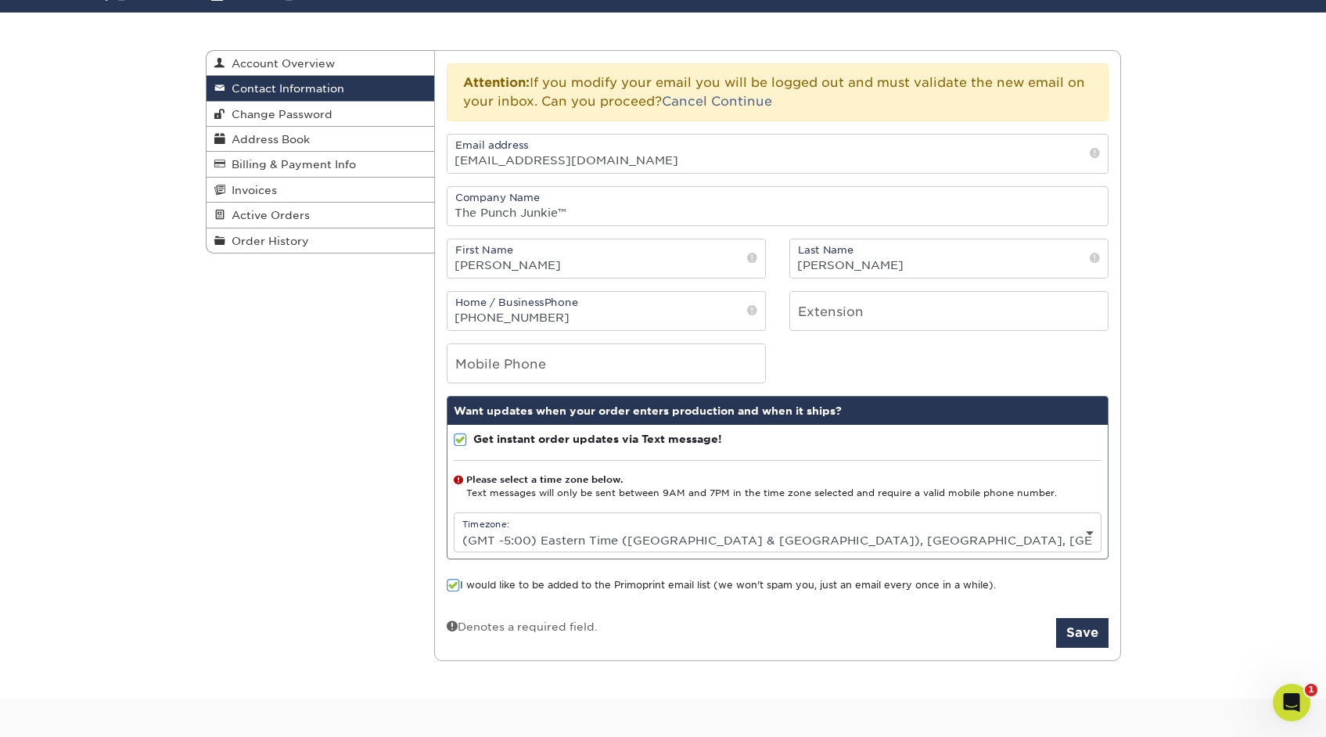
click at [630, 548] on select "Please Select (GMT -12:00) Eniwetok, Kwajalein (GMT -11:00) Midway Island, Samo…" at bounding box center [777, 540] width 646 height 23
click at [454, 529] on select "Please Select (GMT -12:00) Eniwetok, Kwajalein (GMT -11:00) Midway Island, Samo…" at bounding box center [777, 540] width 646 height 23
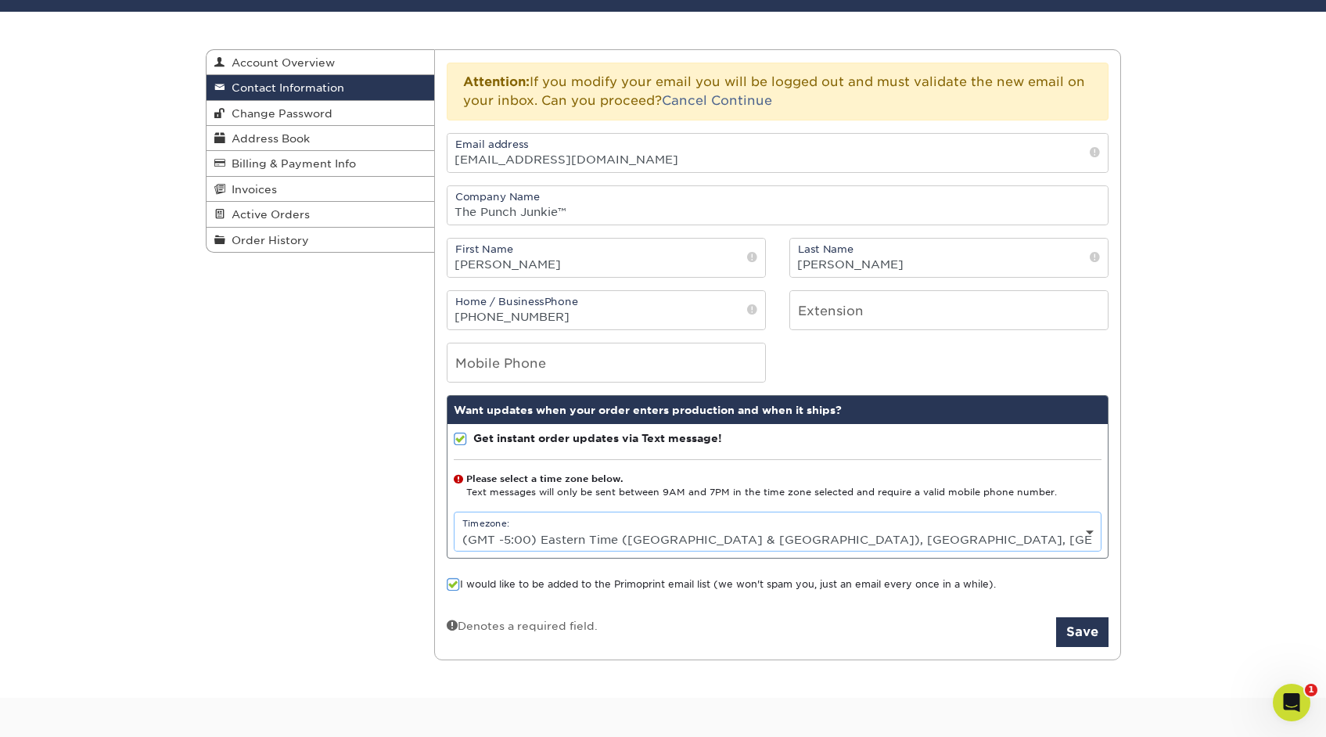
scroll to position [131, 0]
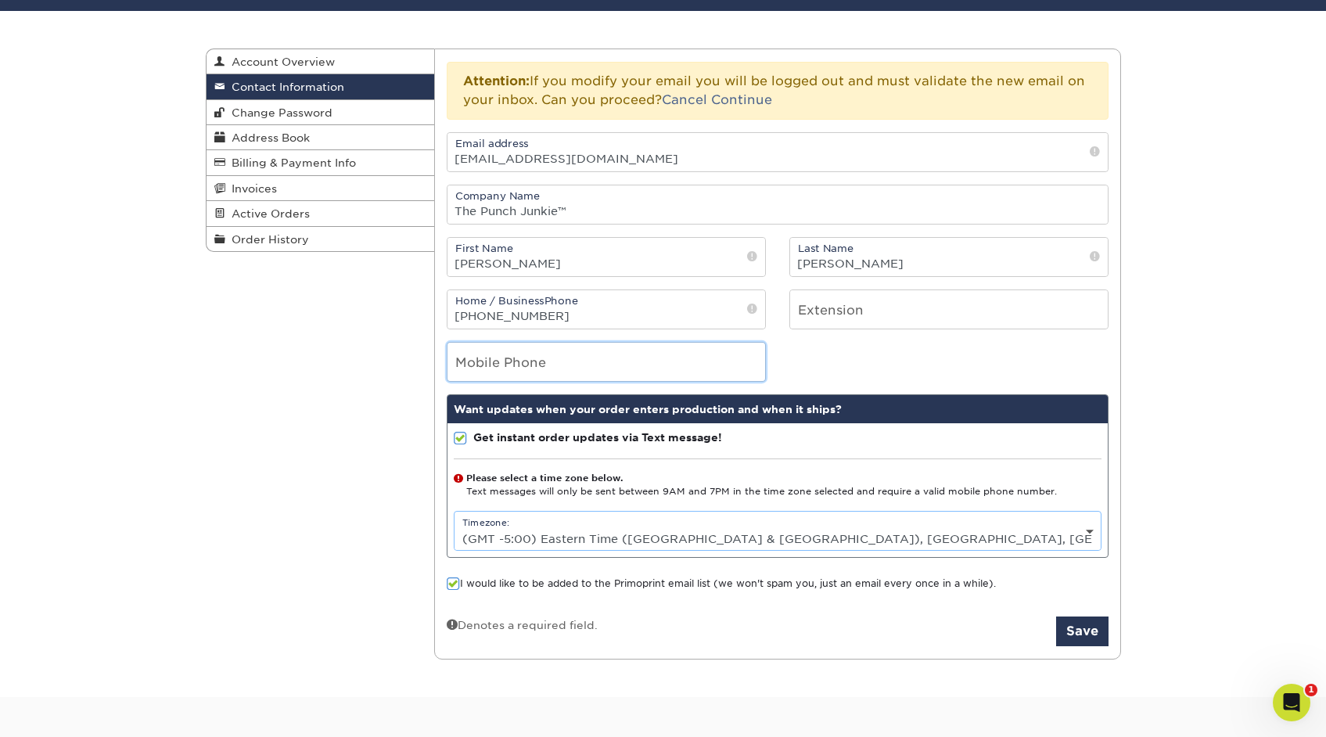
click at [591, 372] on input "tel" at bounding box center [606, 362] width 318 height 38
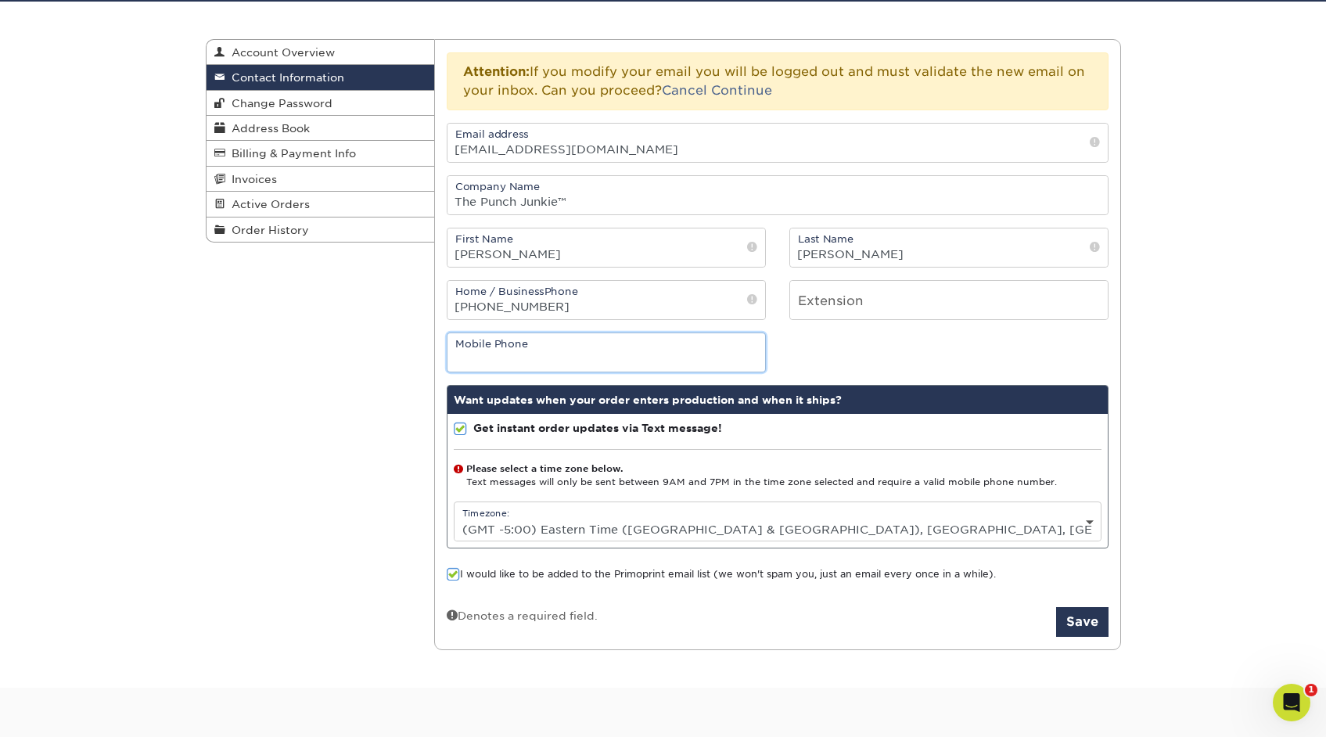
scroll to position [145, 0]
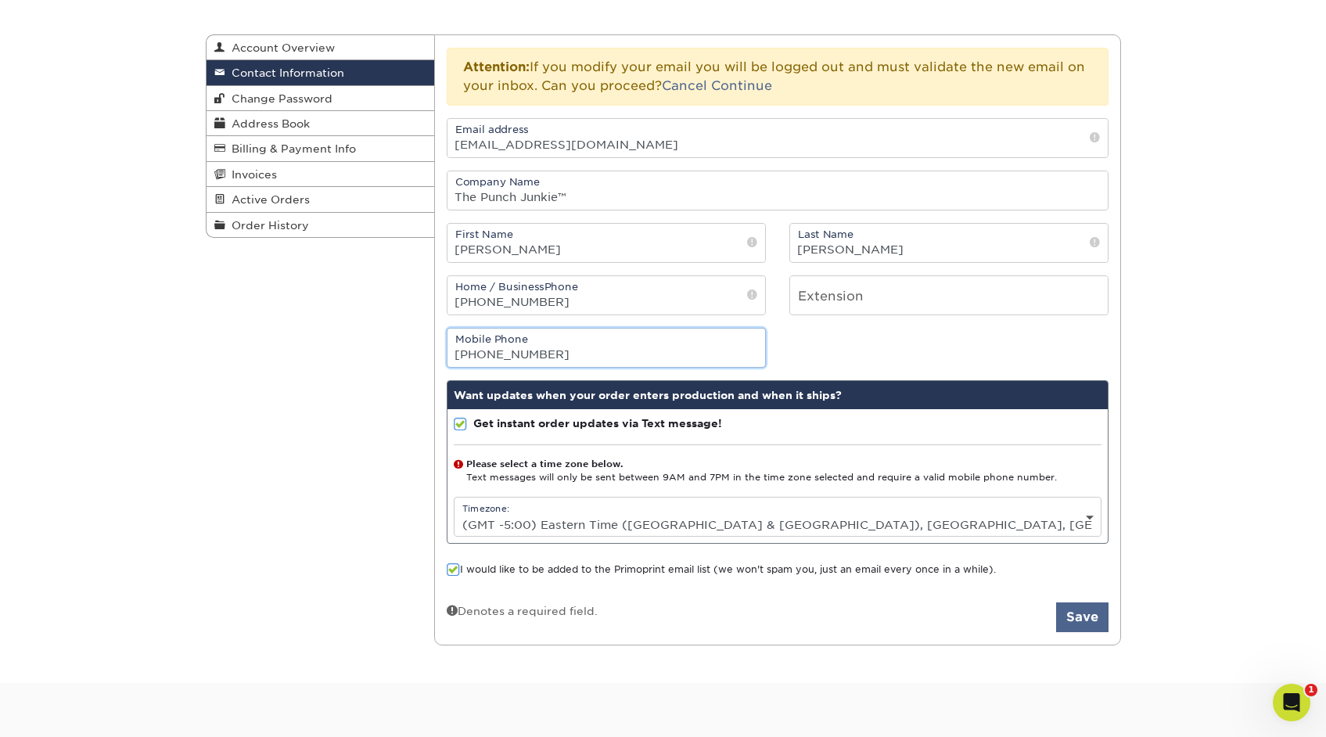
type input "513-433-4661"
click at [1081, 614] on button "Save" at bounding box center [1082, 617] width 52 height 30
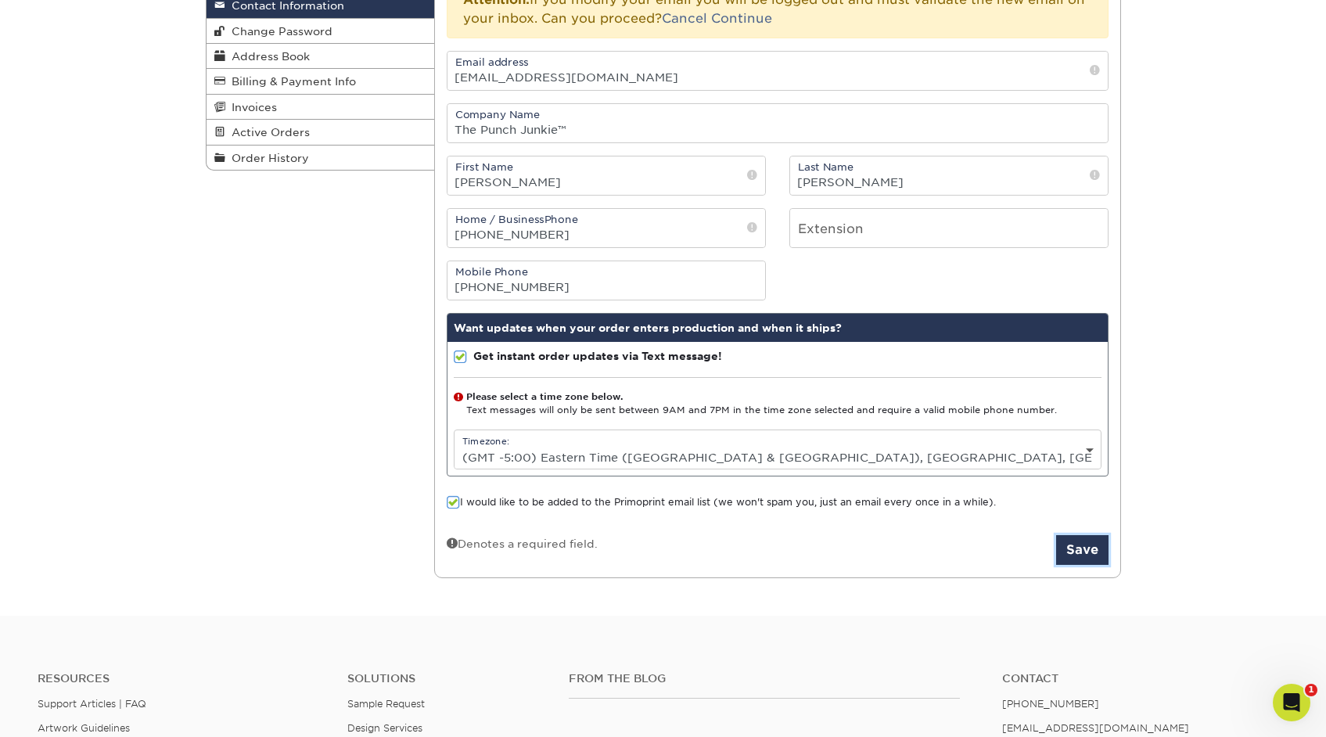
scroll to position [217, 0]
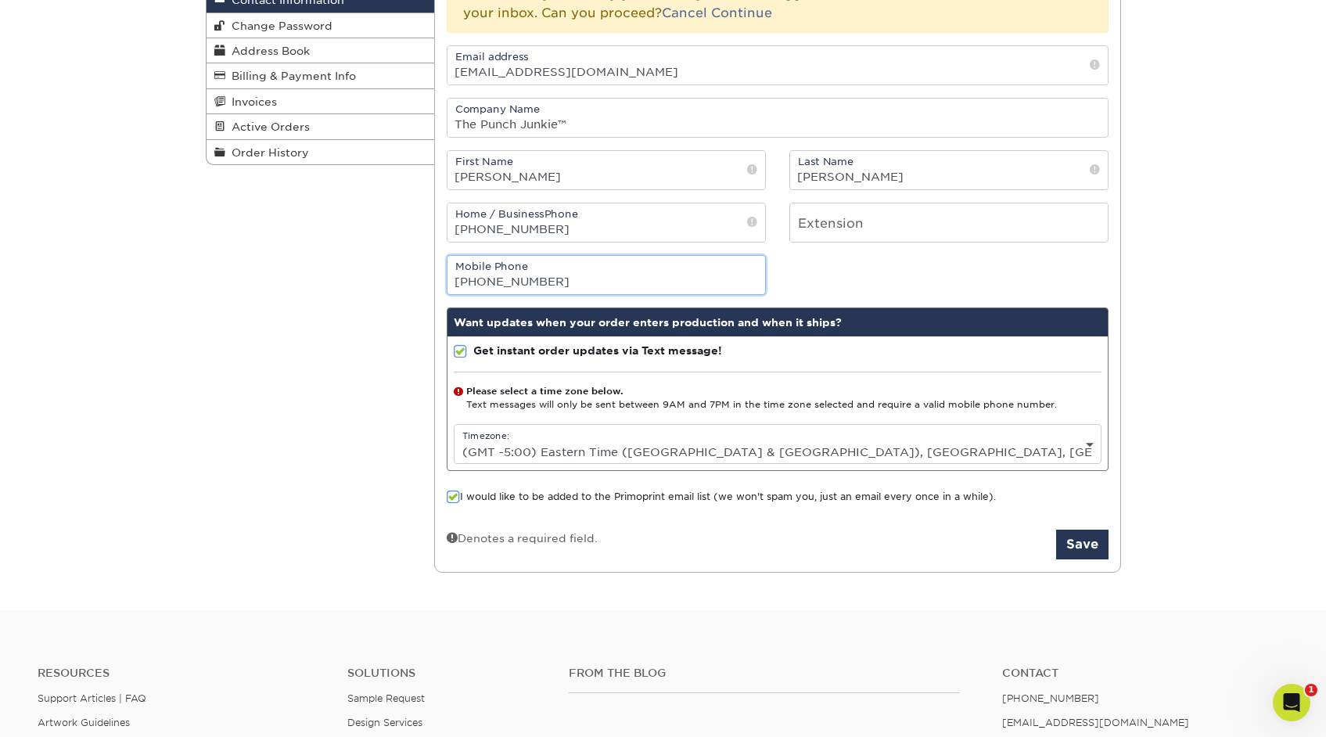
click at [627, 264] on input "513-433-4661" at bounding box center [606, 275] width 318 height 38
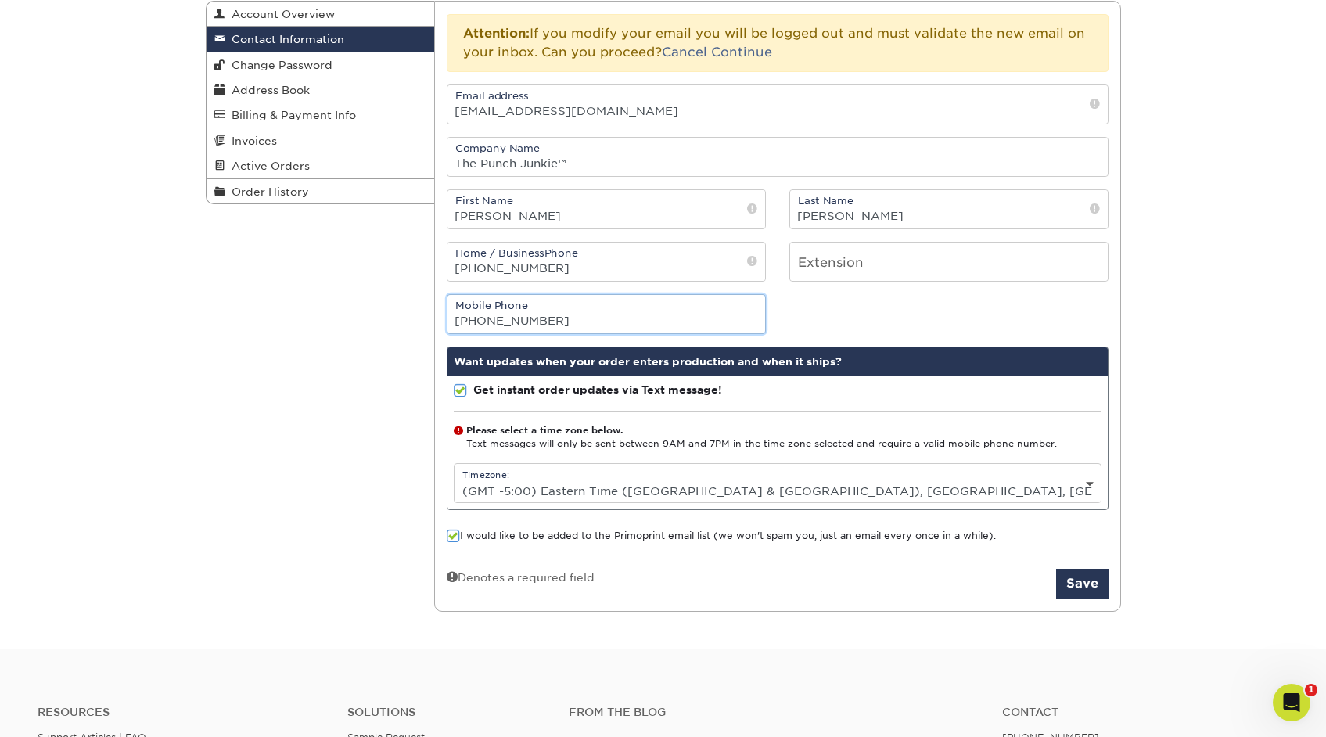
scroll to position [178, 0]
click at [557, 310] on input "513-433-4661" at bounding box center [606, 315] width 318 height 38
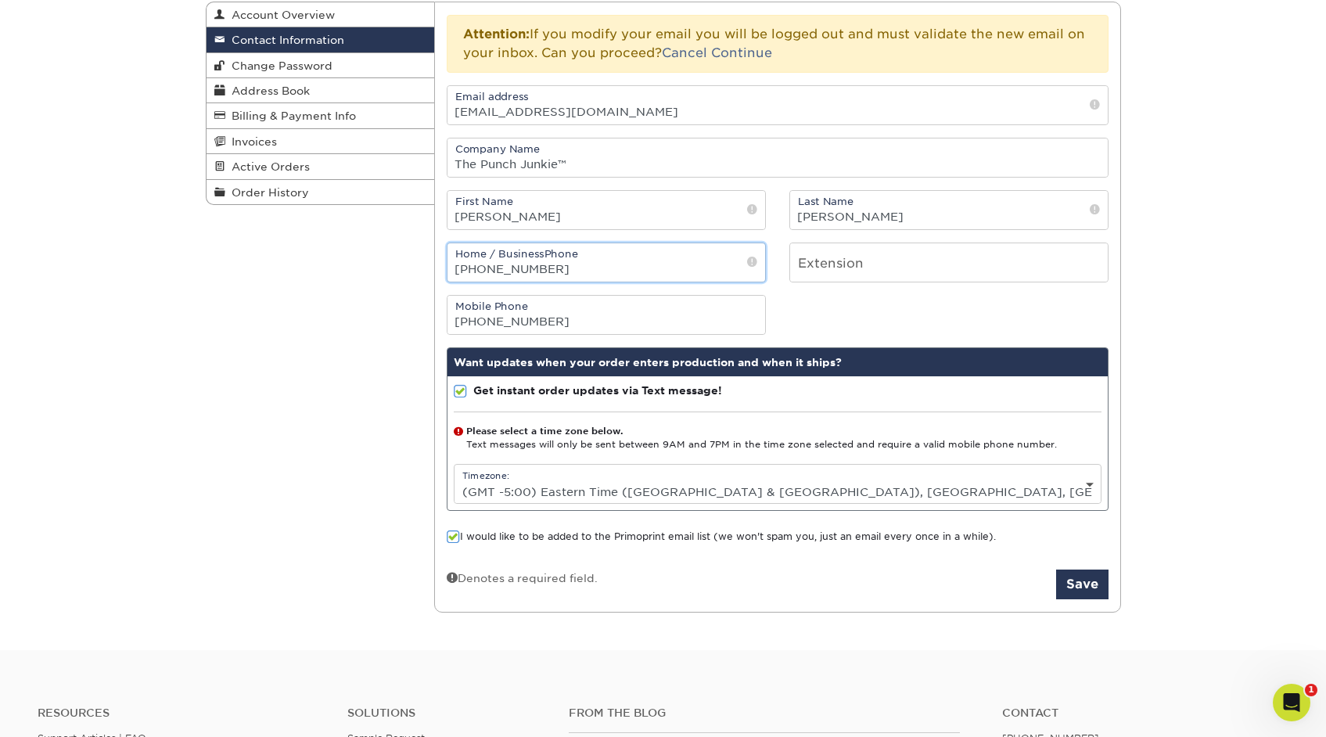
click at [580, 271] on input "(513) 433-4661" at bounding box center [606, 262] width 318 height 38
click at [1071, 587] on button "Save" at bounding box center [1082, 584] width 52 height 30
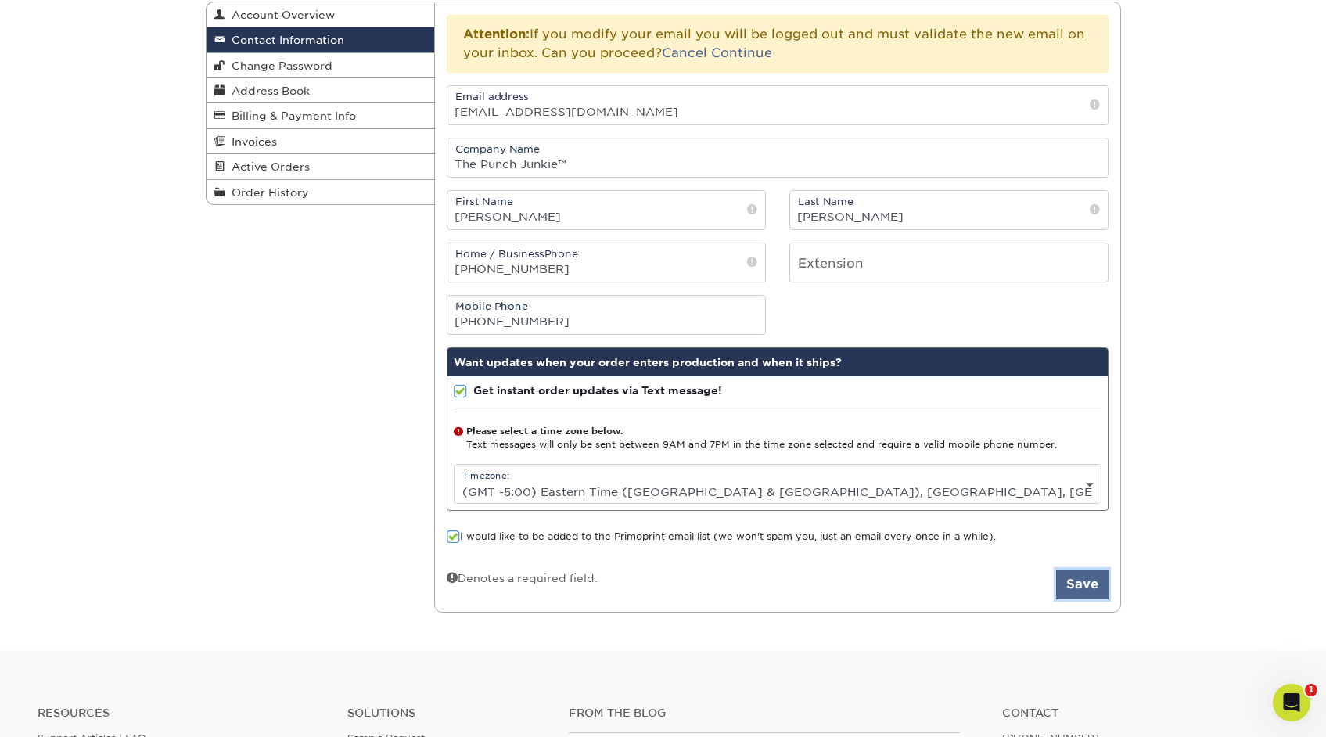
click at [1071, 587] on button "Save" at bounding box center [1082, 584] width 52 height 30
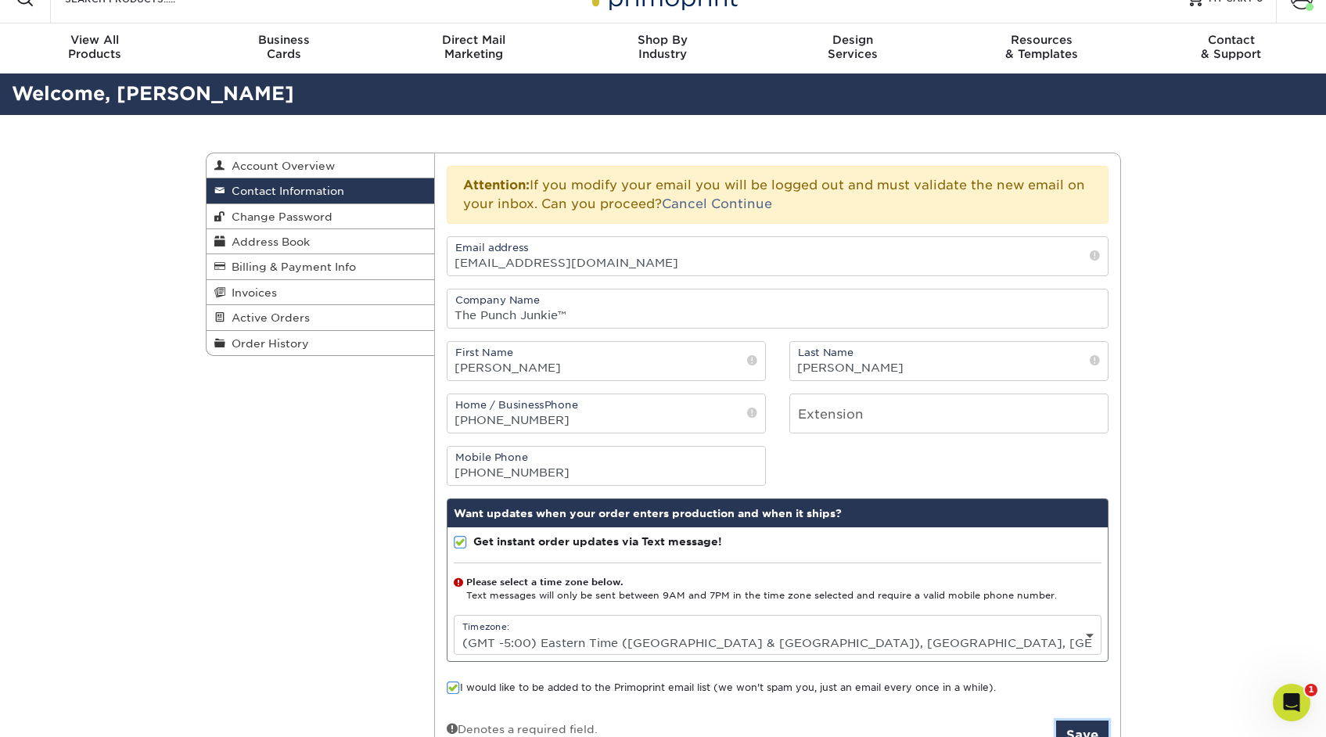
scroll to position [0, 0]
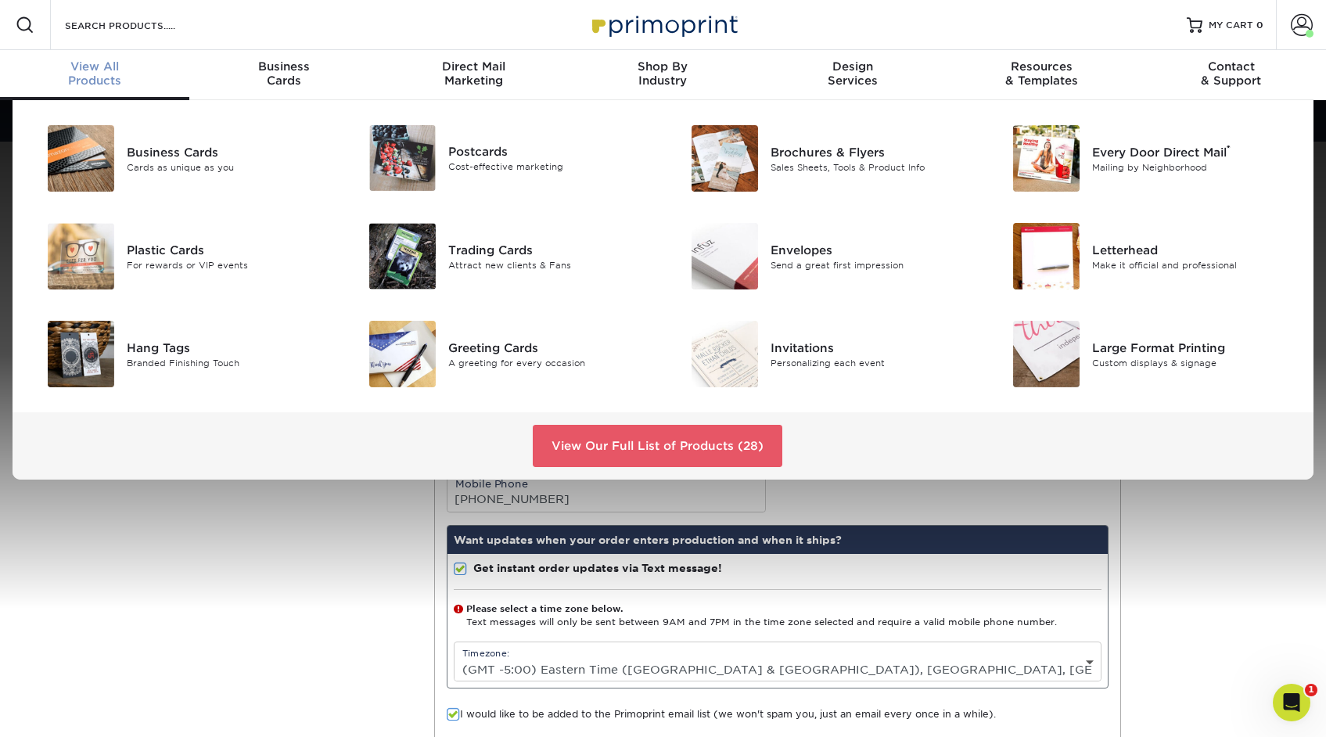
click at [143, 467] on div "View Our Full List of Products (28)" at bounding box center [663, 445] width 1301 height 67
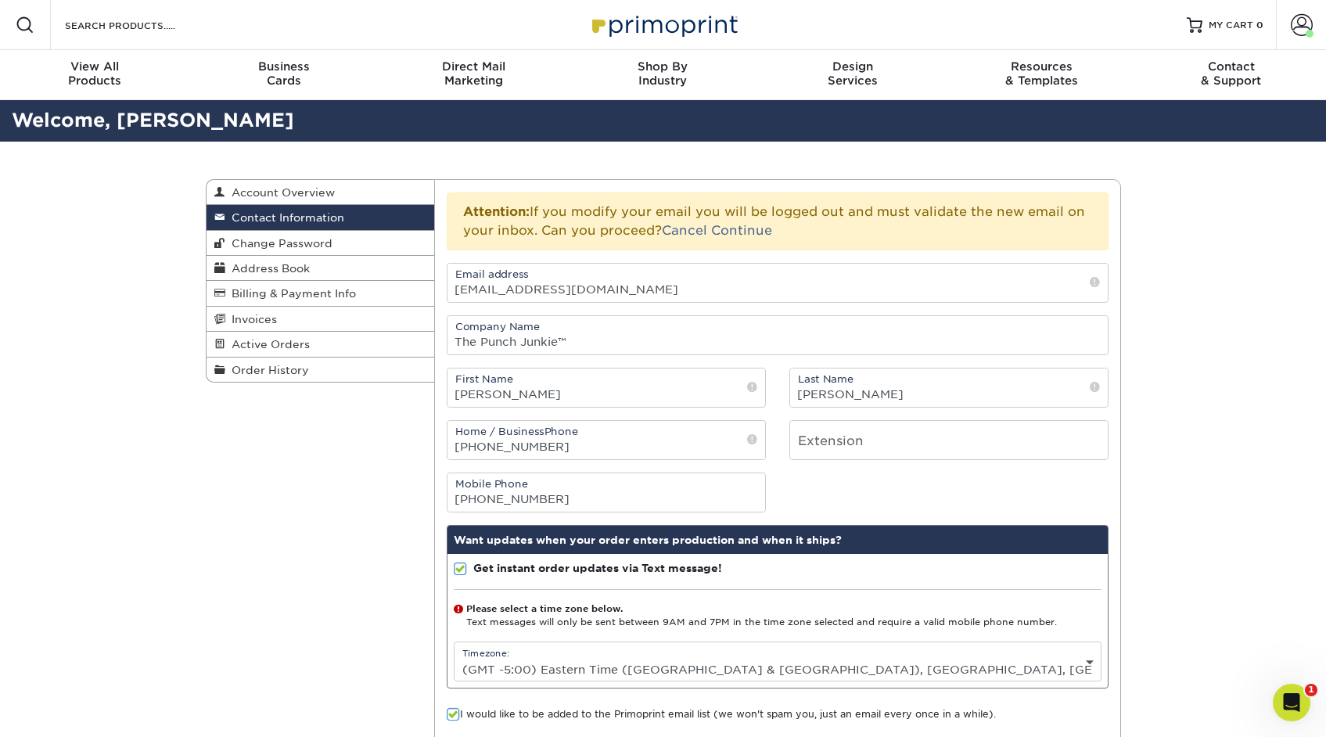
drag, startPoint x: 323, startPoint y: 520, endPoint x: 331, endPoint y: 505, distance: 17.5
click at [323, 520] on div "Contact Information Account Overview Contact Information Change Password Addres…" at bounding box center [663, 485] width 939 height 686
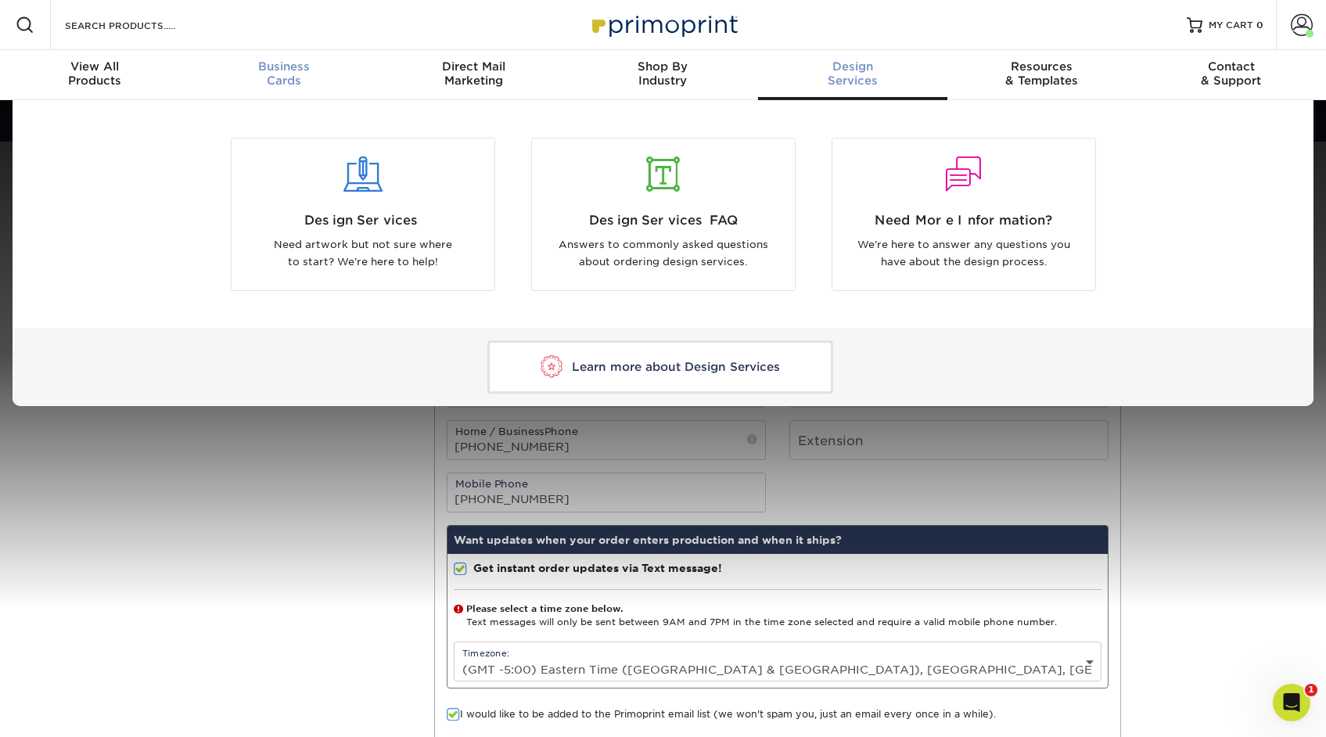
click at [268, 73] on span "Business" at bounding box center [283, 66] width 189 height 14
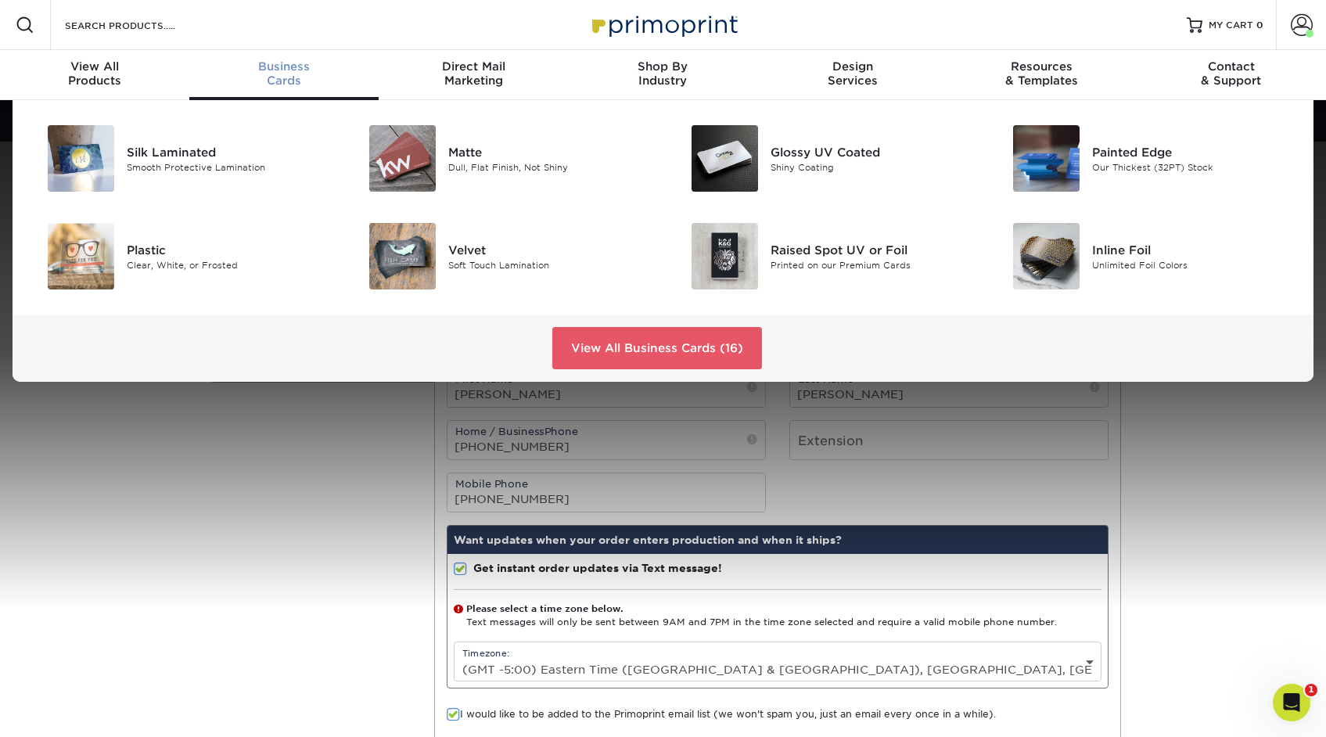
click at [292, 69] on span "Business" at bounding box center [283, 66] width 189 height 14
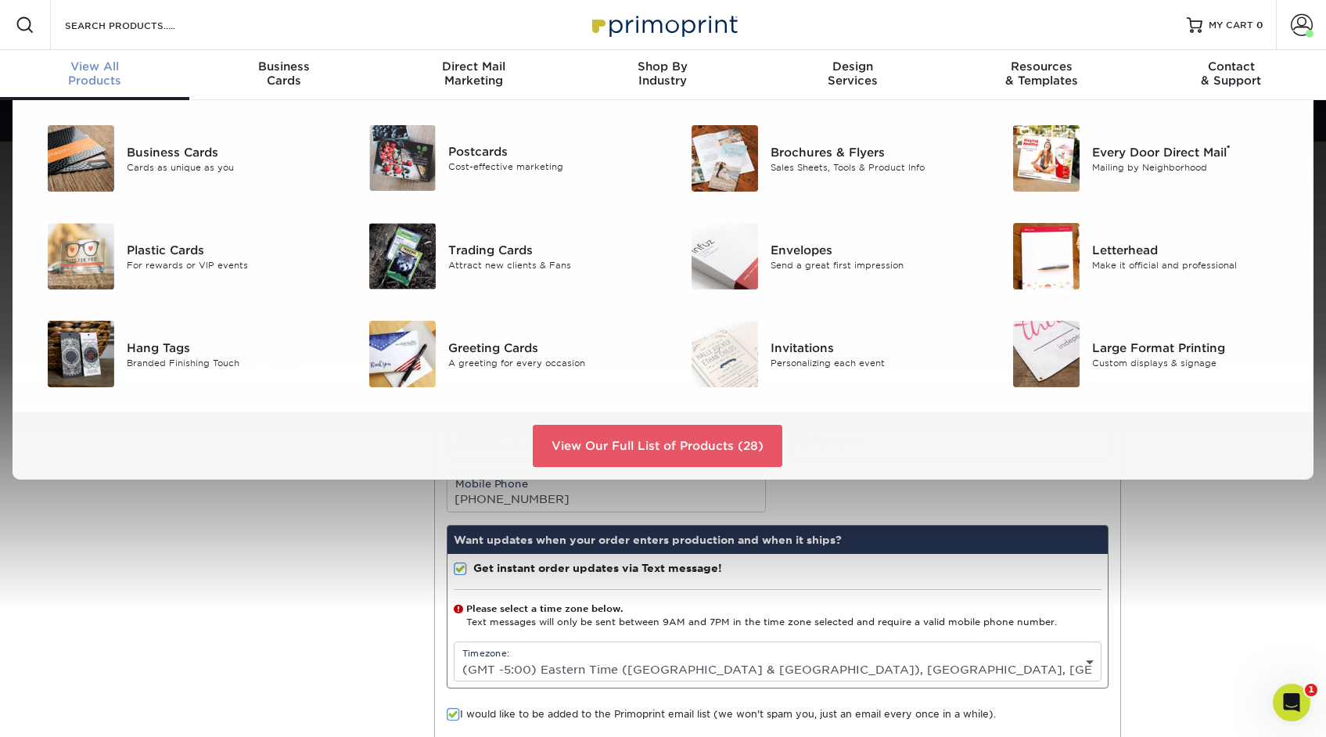
click at [76, 69] on span "View All" at bounding box center [94, 66] width 189 height 14
click at [141, 155] on div "Business Cards" at bounding box center [228, 151] width 203 height 17
